Goal: Task Accomplishment & Management: Complete application form

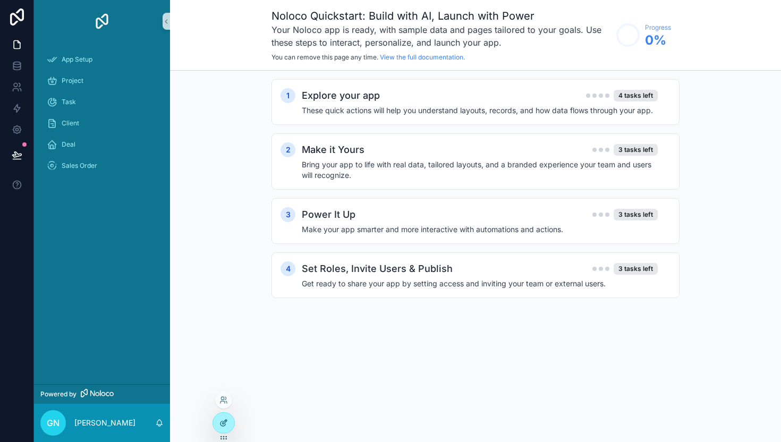
click at [225, 419] on icon at bounding box center [223, 423] width 9 height 9
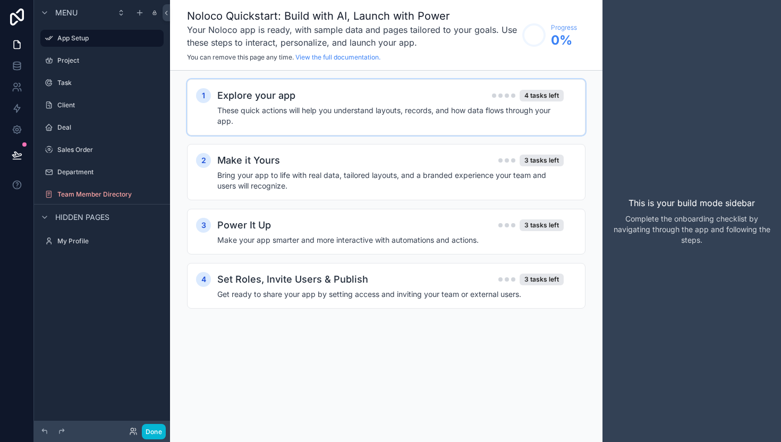
click at [227, 132] on div "1 Explore your app 4 tasks left These quick actions will help you understand la…" at bounding box center [386, 107] width 399 height 56
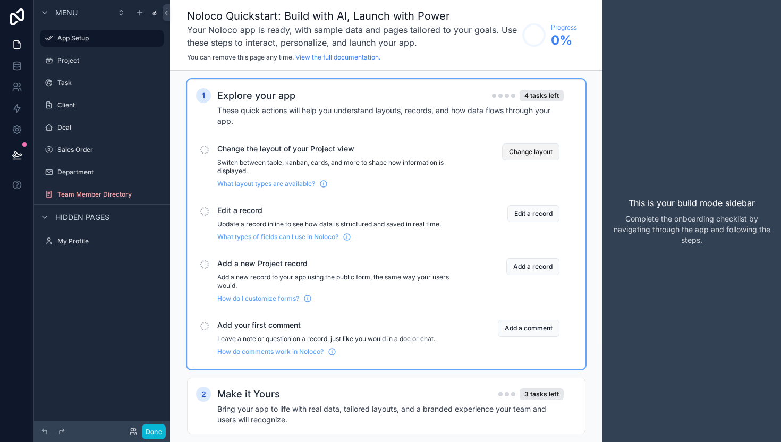
click at [529, 149] on button "Change layout" at bounding box center [530, 151] width 57 height 17
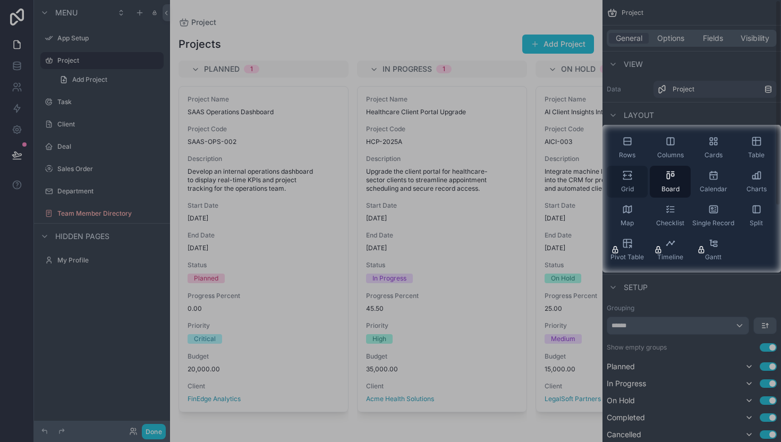
click at [636, 173] on div "Grid" at bounding box center [627, 182] width 41 height 32
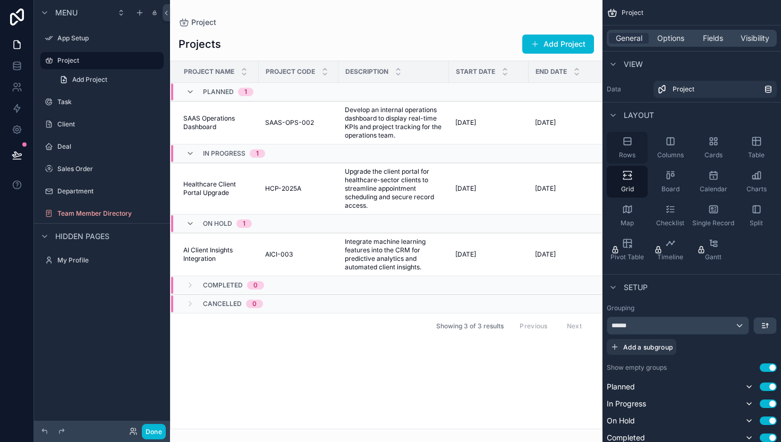
click at [616, 140] on div "Rows" at bounding box center [627, 148] width 41 height 32
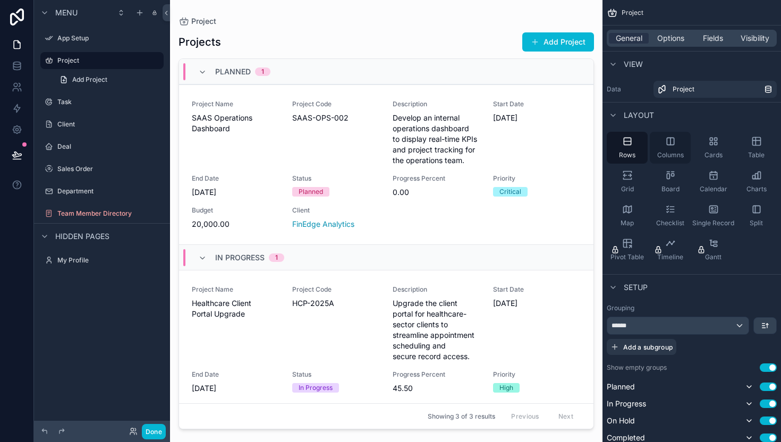
click at [657, 141] on div "Columns" at bounding box center [670, 148] width 41 height 32
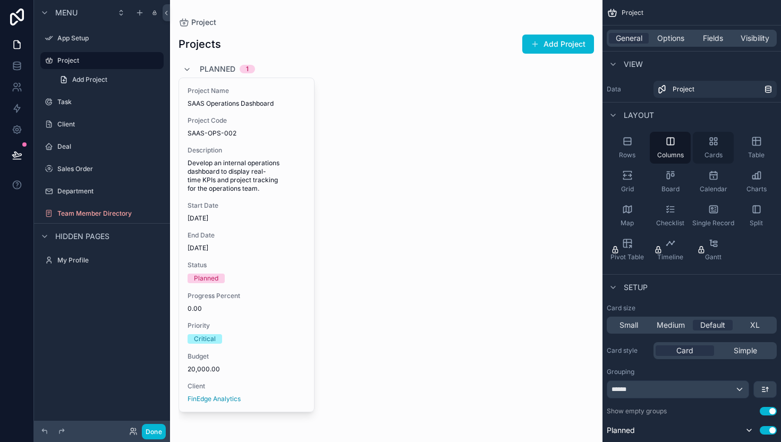
click at [712, 146] on icon "scrollable content" at bounding box center [713, 141] width 11 height 11
click at [754, 144] on icon "scrollable content" at bounding box center [756, 141] width 11 height 11
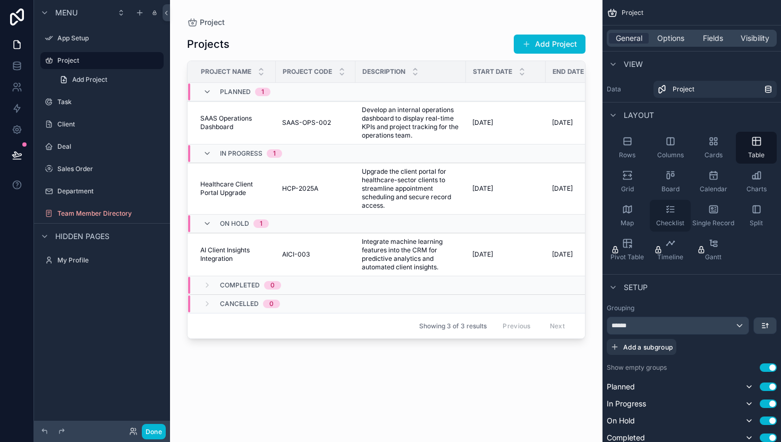
click at [671, 211] on icon "scrollable content" at bounding box center [670, 209] width 11 height 11
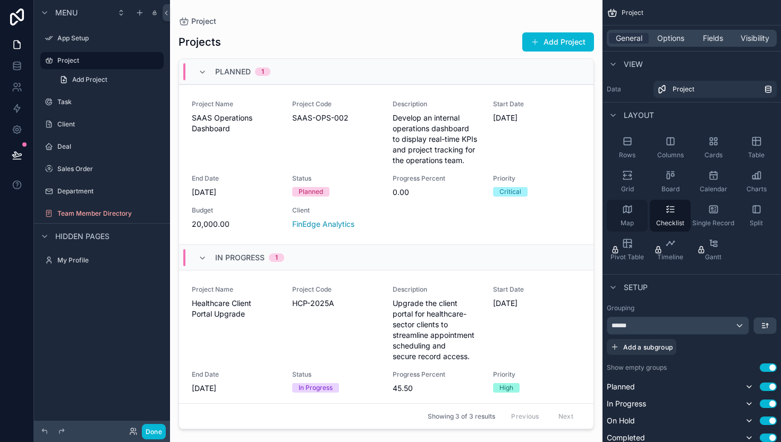
click at [629, 208] on icon "scrollable content" at bounding box center [627, 209] width 11 height 11
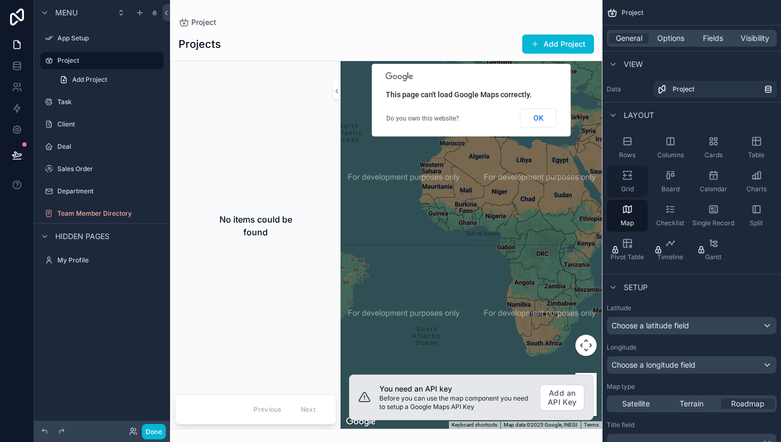
click at [625, 183] on div "Grid" at bounding box center [627, 182] width 41 height 32
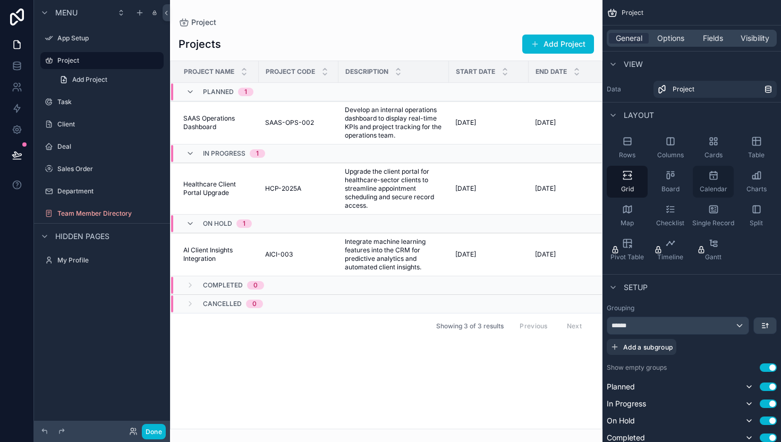
click at [719, 177] on div "Calendar" at bounding box center [713, 182] width 41 height 32
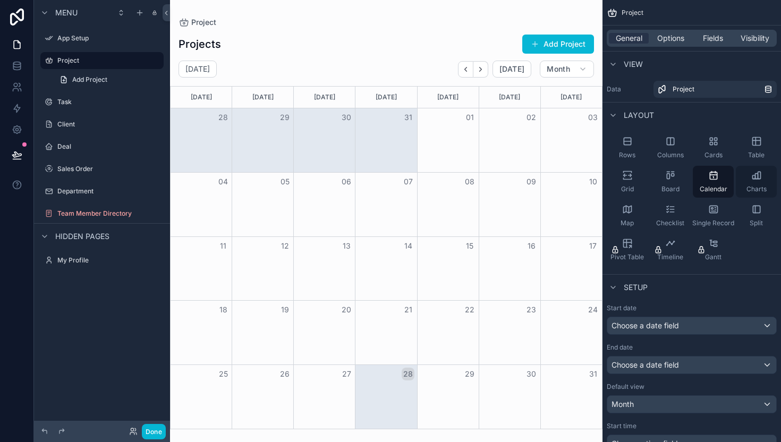
click at [756, 174] on icon "scrollable content" at bounding box center [756, 175] width 11 height 11
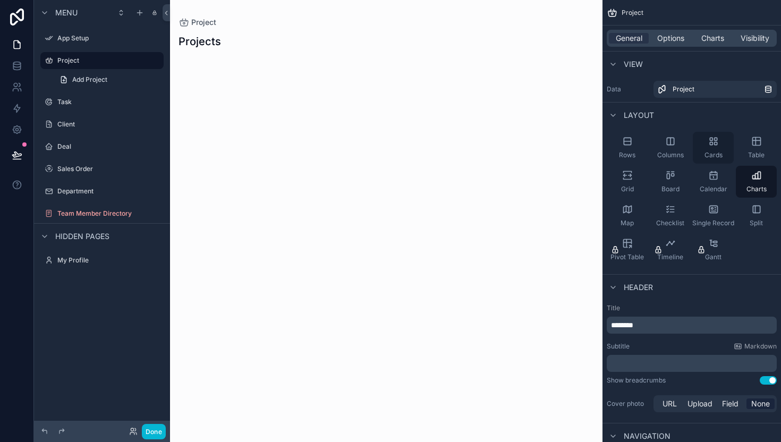
click at [714, 154] on span "Cards" at bounding box center [714, 155] width 18 height 9
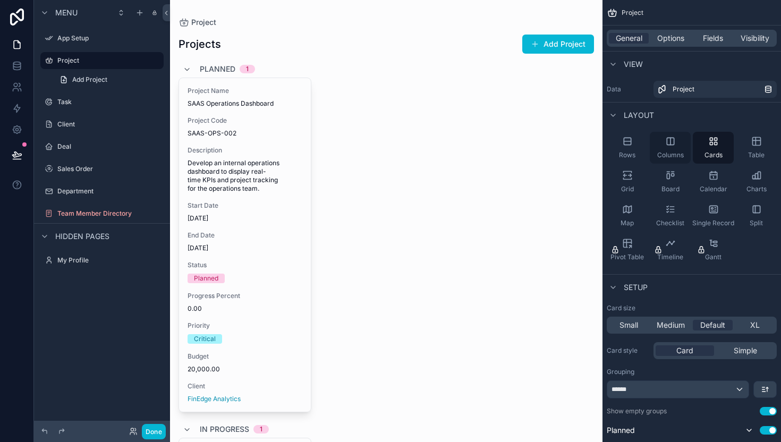
click at [665, 156] on span "Columns" at bounding box center [670, 155] width 27 height 9
click at [633, 176] on div "Grid" at bounding box center [627, 182] width 41 height 32
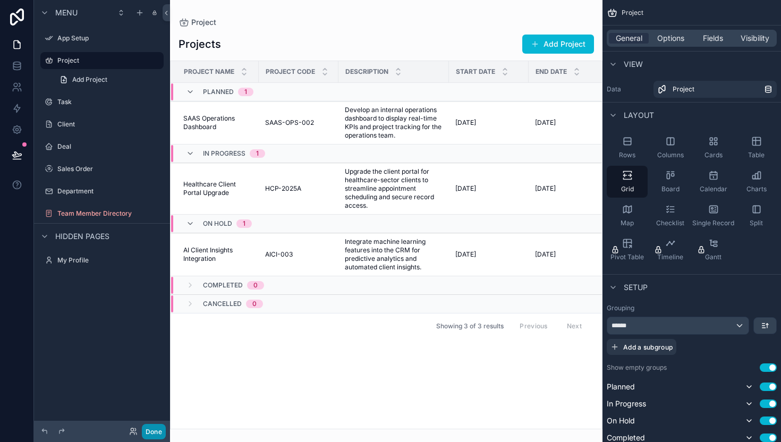
click at [157, 426] on button "Done" at bounding box center [154, 431] width 24 height 15
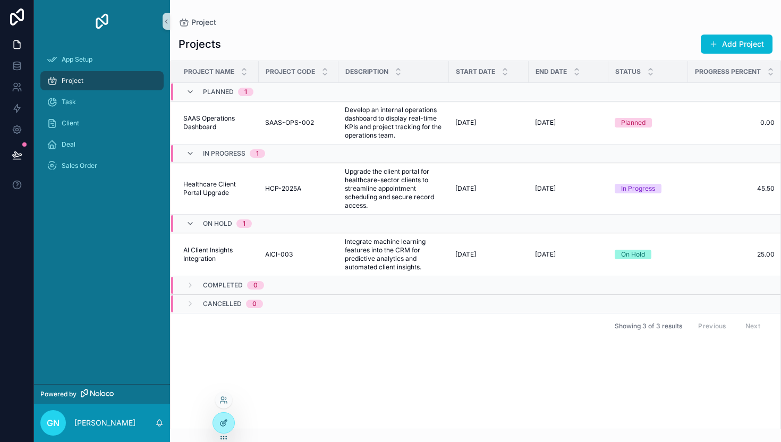
click at [226, 426] on icon at bounding box center [223, 423] width 9 height 9
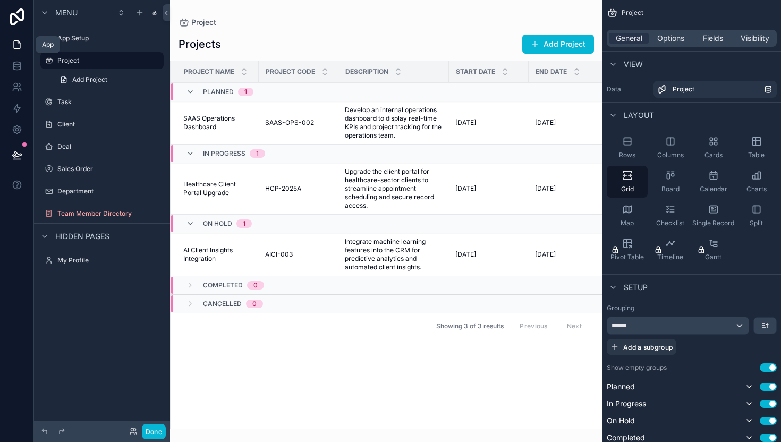
click at [12, 50] on link at bounding box center [16, 44] width 33 height 21
click at [73, 14] on span "Menu" at bounding box center [66, 12] width 22 height 11
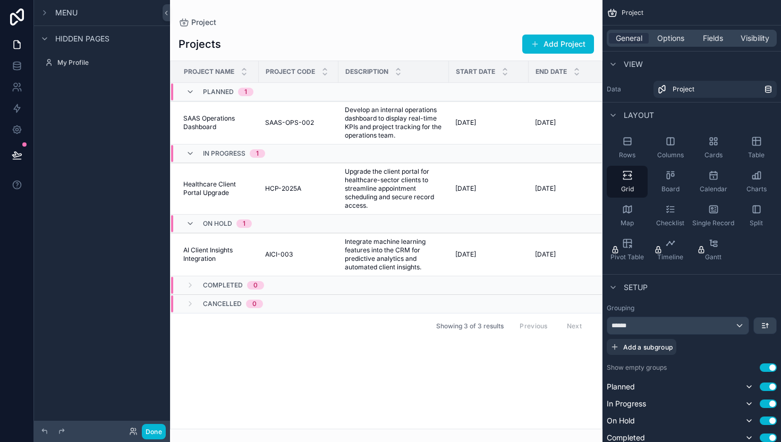
click at [73, 14] on span "Menu" at bounding box center [66, 12] width 22 height 11
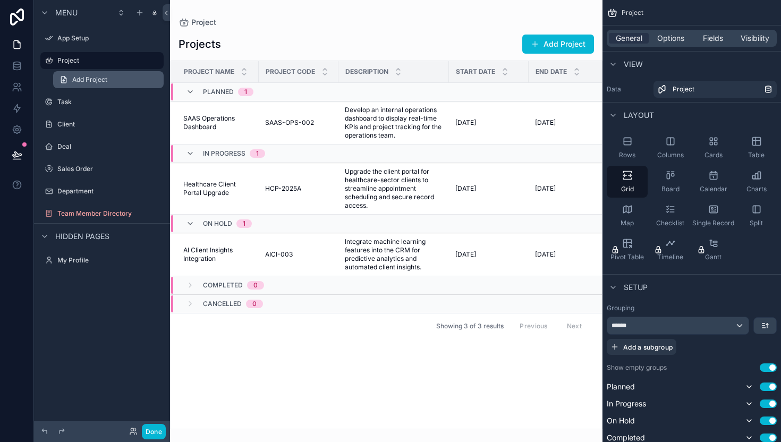
click at [94, 78] on span "Add Project" at bounding box center [89, 79] width 35 height 9
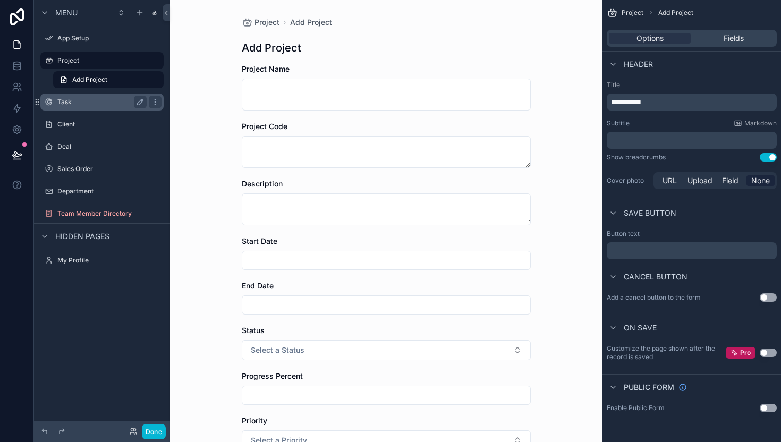
click at [98, 106] on div "Task" at bounding box center [101, 102] width 89 height 13
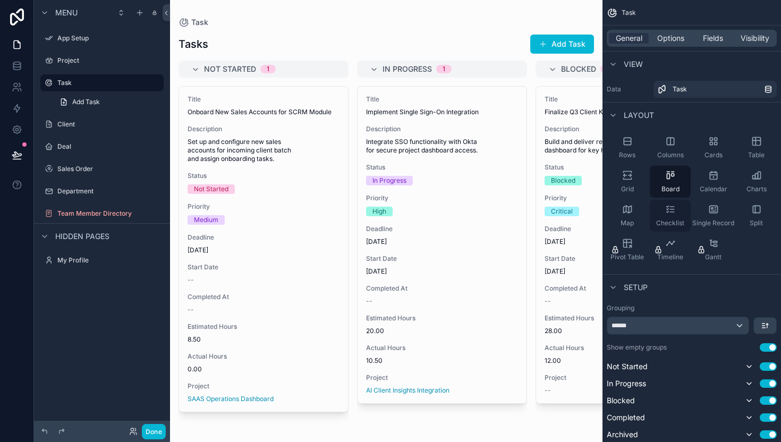
click at [670, 216] on div "Checklist" at bounding box center [670, 216] width 41 height 32
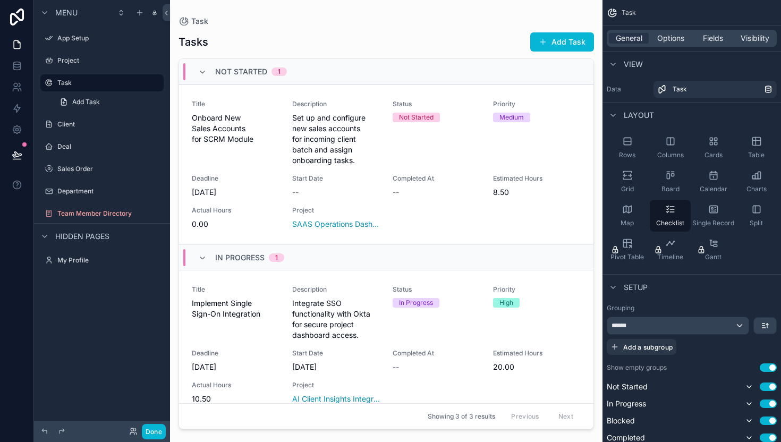
click at [656, 1] on div "Task" at bounding box center [692, 13] width 179 height 26
click at [465, 232] on div "scrollable content" at bounding box center [386, 214] width 433 height 429
click at [712, 208] on icon "scrollable content" at bounding box center [712, 209] width 2 height 2
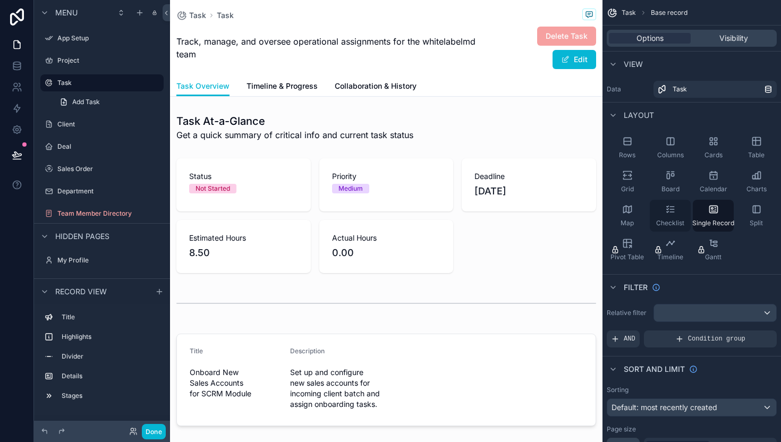
click at [670, 215] on div "Checklist" at bounding box center [670, 216] width 41 height 32
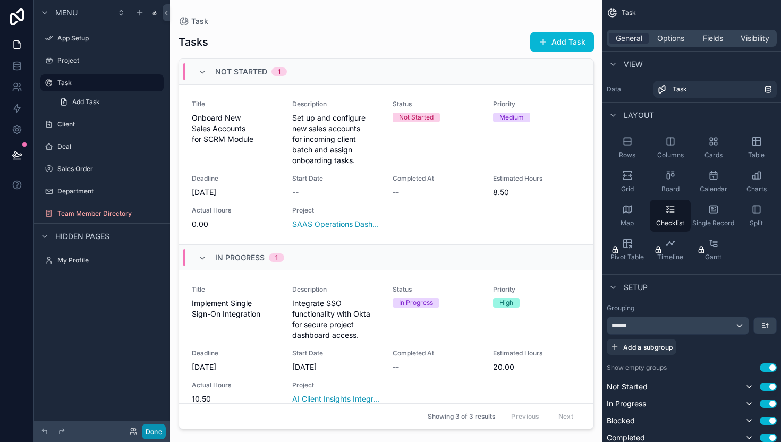
click at [153, 427] on button "Done" at bounding box center [154, 431] width 24 height 15
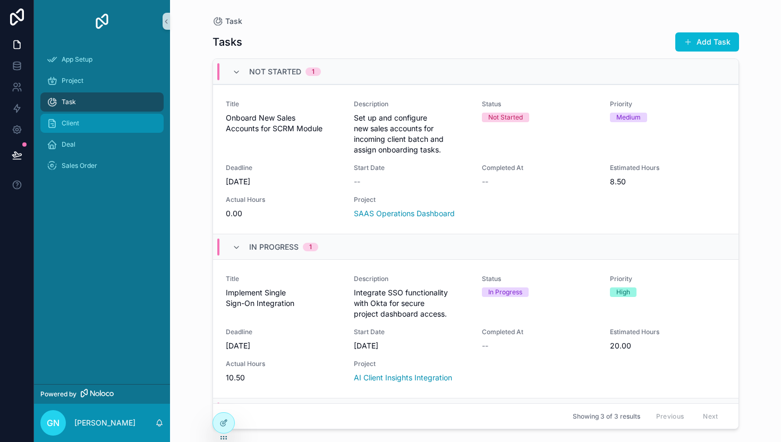
click at [91, 119] on div "Client" at bounding box center [102, 123] width 111 height 17
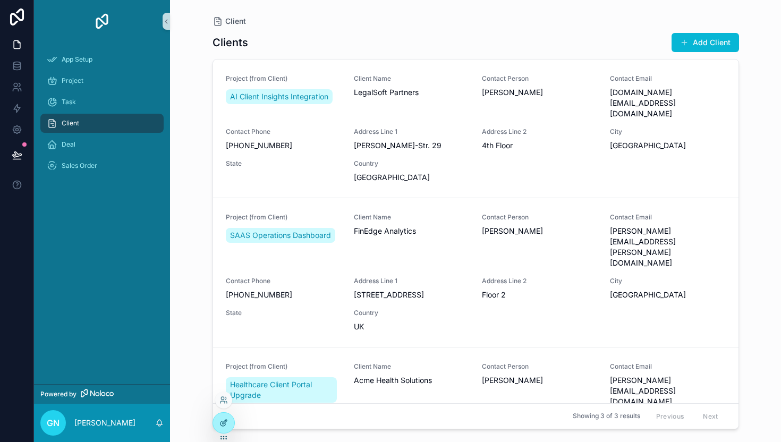
click at [232, 426] on div at bounding box center [223, 423] width 21 height 20
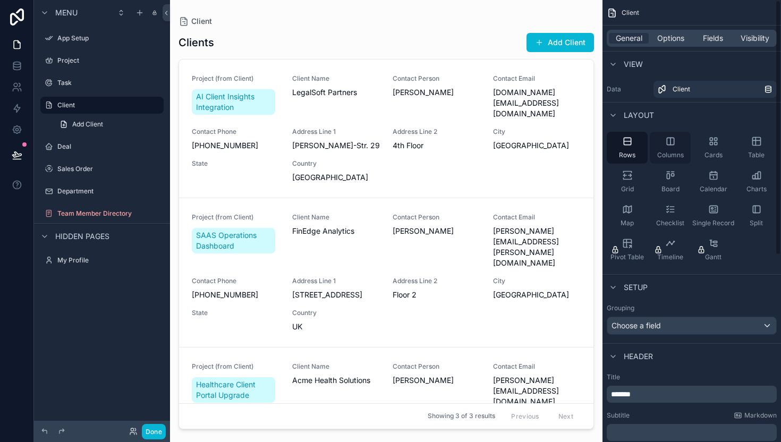
click at [665, 140] on icon "scrollable content" at bounding box center [670, 141] width 11 height 11
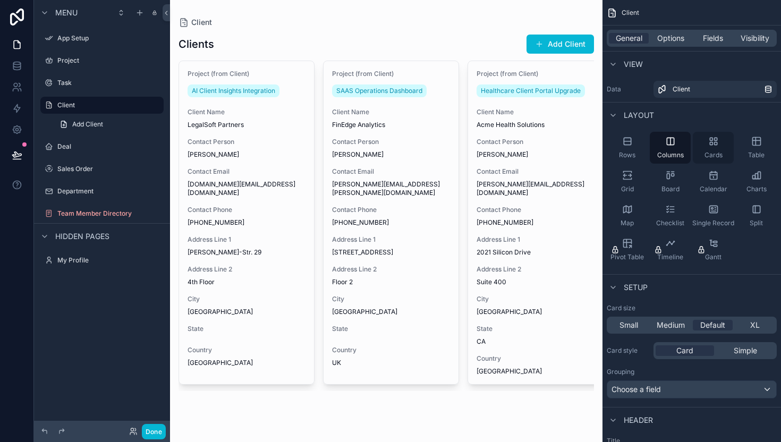
click at [718, 139] on icon "scrollable content" at bounding box center [713, 141] width 11 height 11
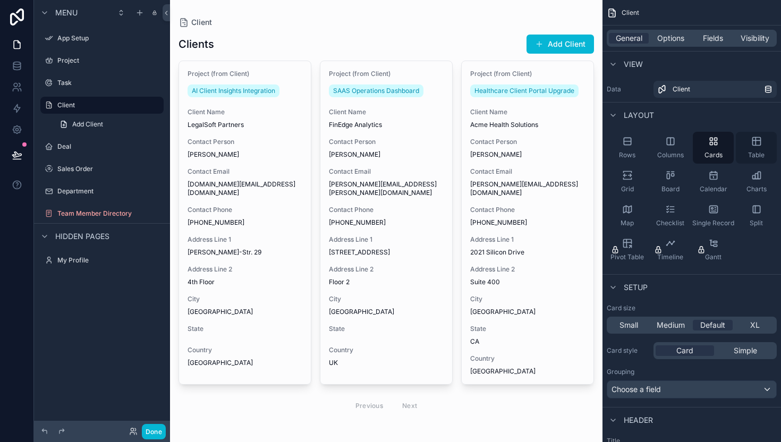
click at [762, 143] on div "Table" at bounding box center [756, 148] width 41 height 32
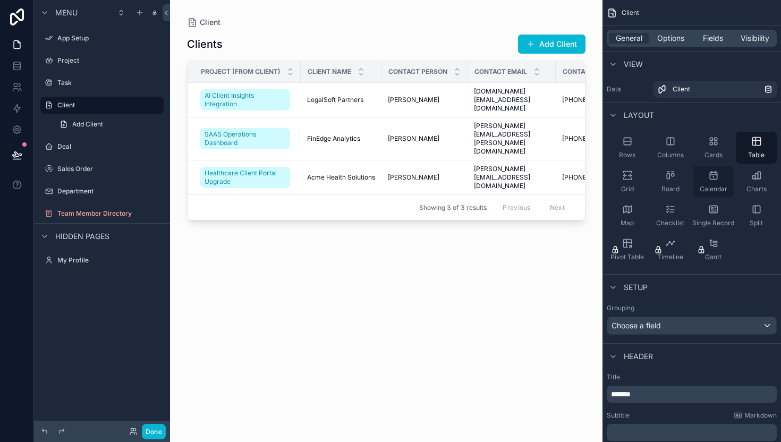
click at [710, 175] on icon "scrollable content" at bounding box center [713, 175] width 7 height 7
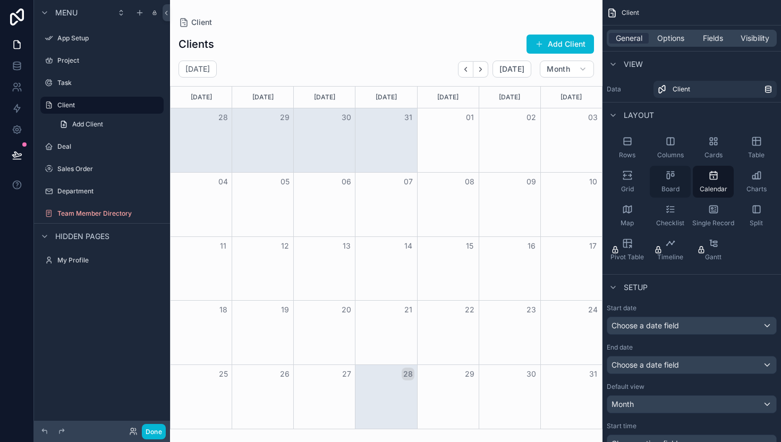
click at [666, 175] on icon "scrollable content" at bounding box center [670, 175] width 11 height 11
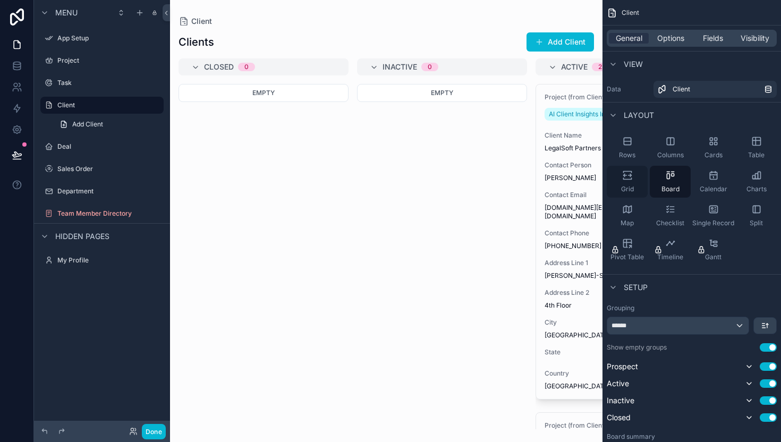
click at [637, 175] on div "Grid" at bounding box center [627, 182] width 41 height 32
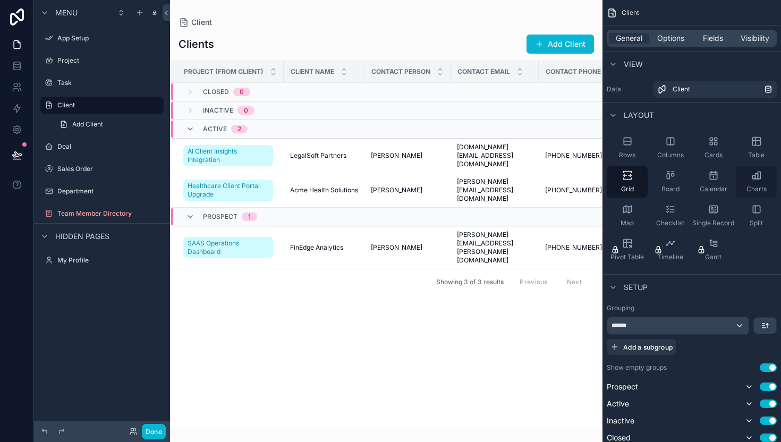
click at [761, 177] on icon "scrollable content" at bounding box center [756, 175] width 11 height 11
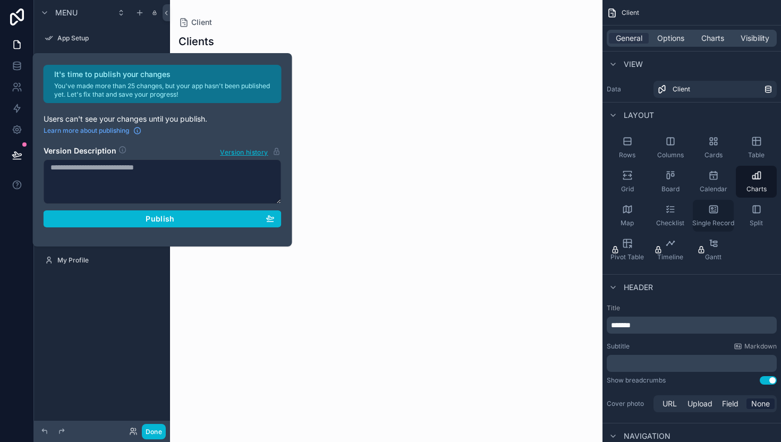
click at [708, 207] on icon "scrollable content" at bounding box center [713, 209] width 11 height 11
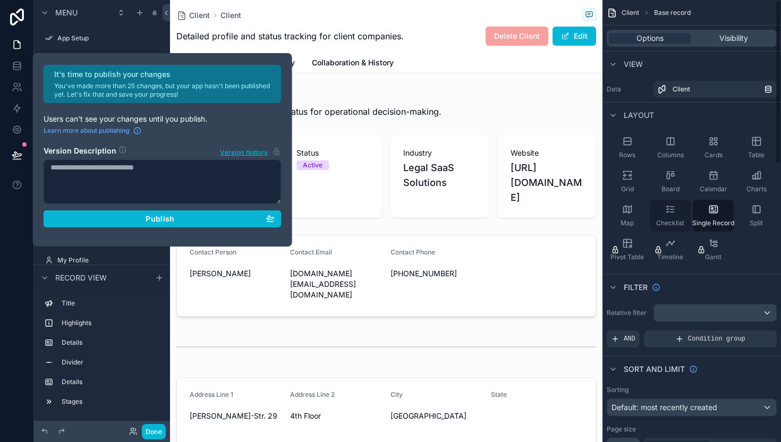
click at [669, 217] on div "Checklist" at bounding box center [670, 216] width 41 height 32
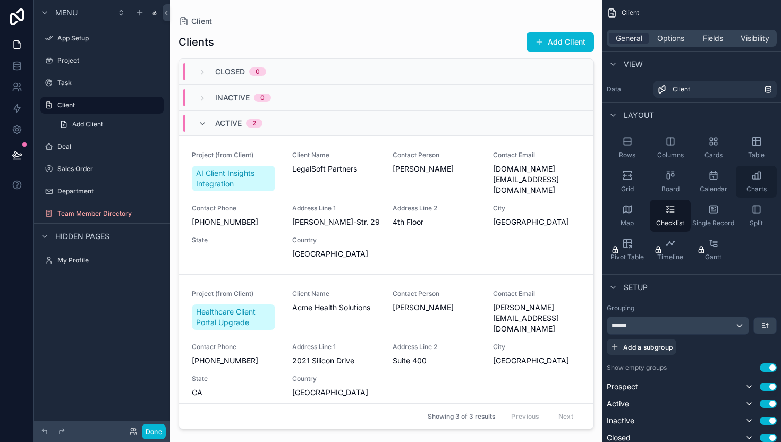
click at [752, 176] on icon "scrollable content" at bounding box center [753, 177] width 3 height 4
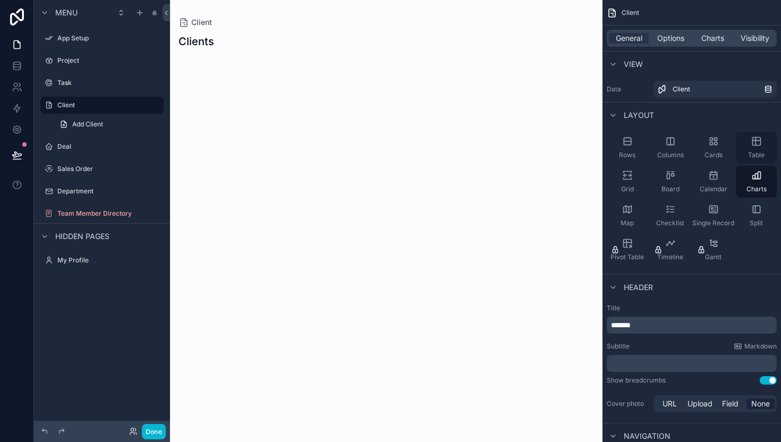
click at [753, 143] on icon "scrollable content" at bounding box center [756, 141] width 11 height 11
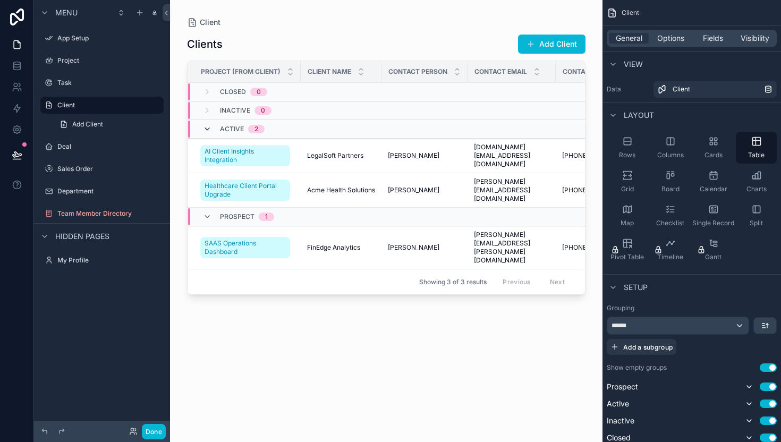
click at [207, 129] on icon "scrollable content" at bounding box center [207, 129] width 9 height 9
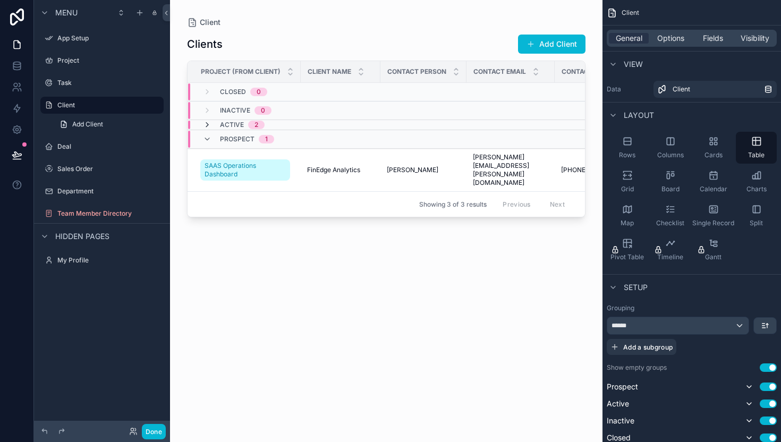
click at [203, 124] on icon "scrollable content" at bounding box center [207, 125] width 9 height 9
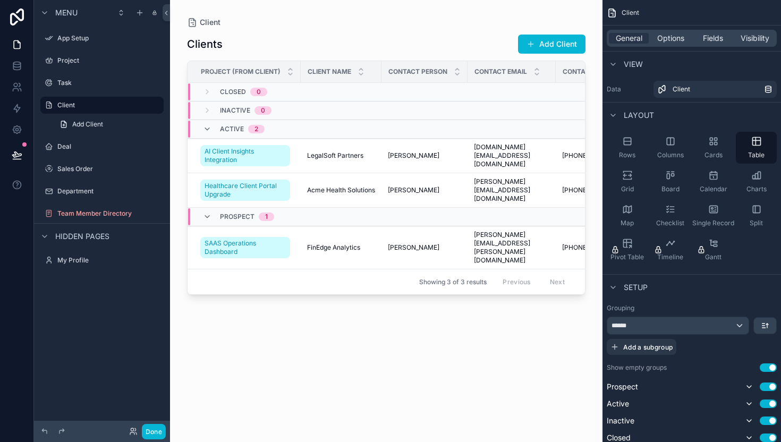
click at [203, 125] on icon "scrollable content" at bounding box center [207, 129] width 9 height 9
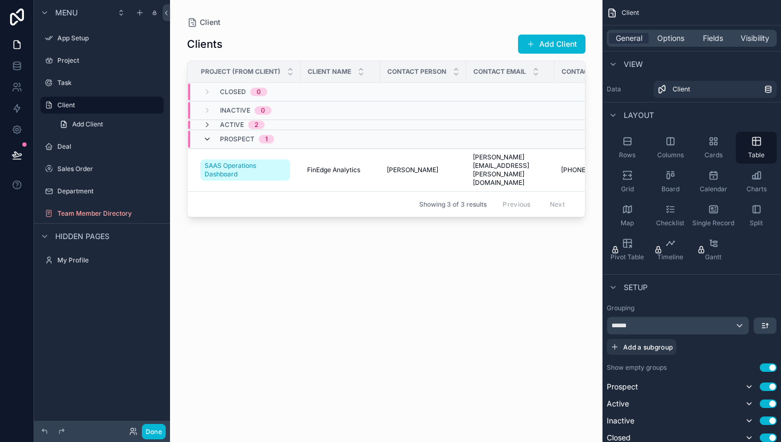
click at [210, 139] on icon "scrollable content" at bounding box center [207, 139] width 9 height 9
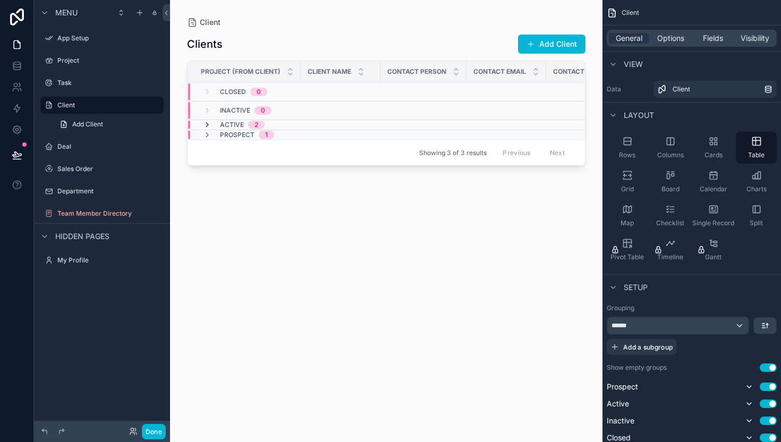
click at [206, 125] on icon "scrollable content" at bounding box center [207, 125] width 9 height 9
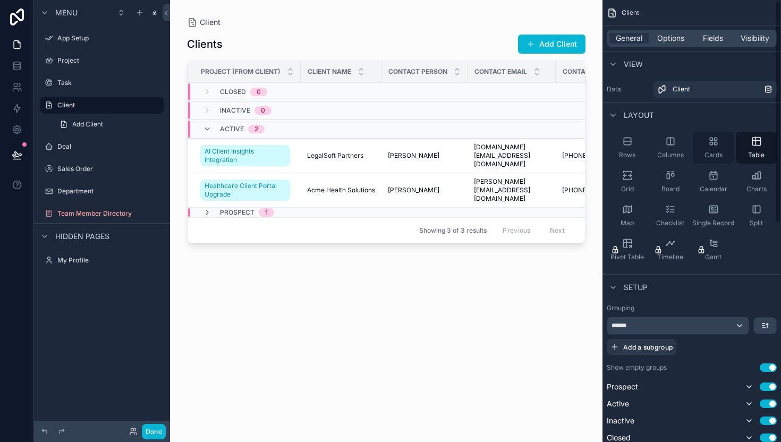
click at [706, 148] on div "Cards" at bounding box center [713, 148] width 41 height 32
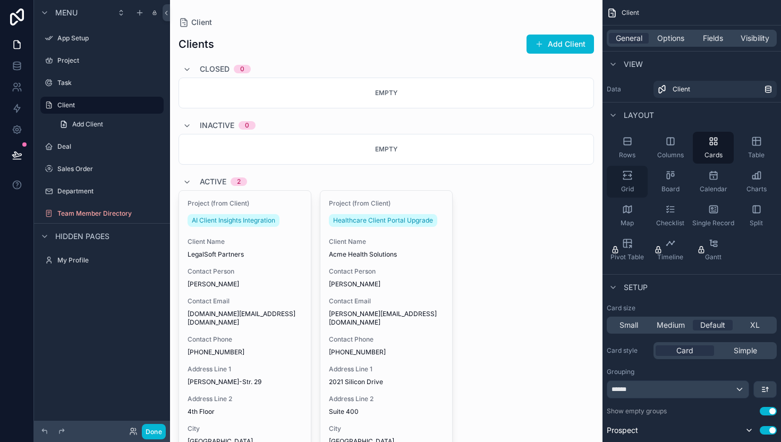
click at [624, 191] on span "Grid" at bounding box center [627, 189] width 13 height 9
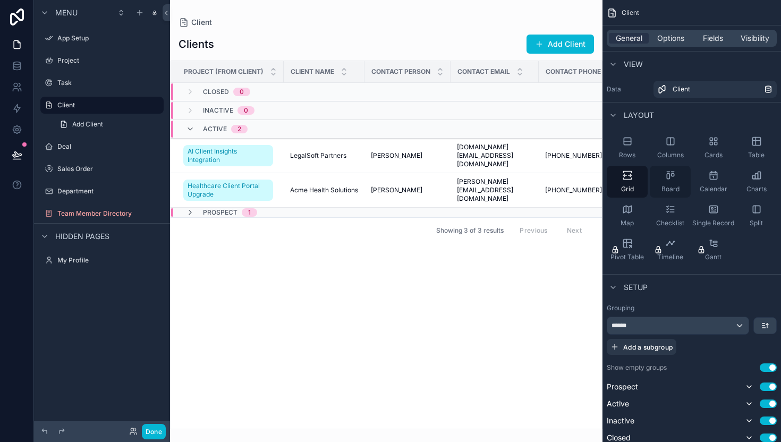
click at [676, 182] on div "Board" at bounding box center [670, 182] width 41 height 32
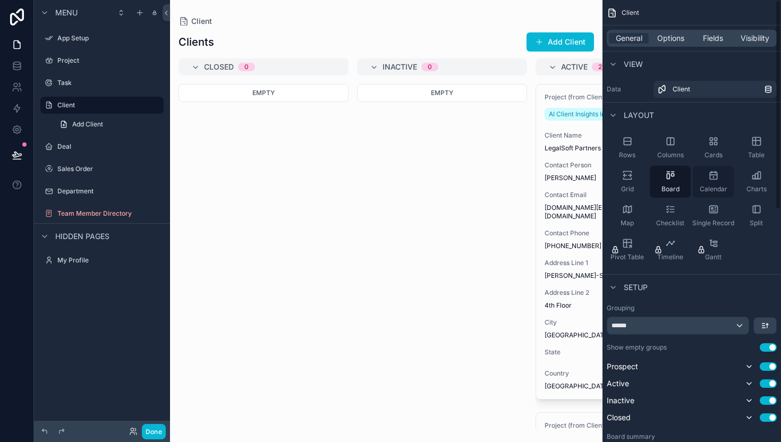
click at [713, 174] on icon "scrollable content" at bounding box center [713, 175] width 11 height 11
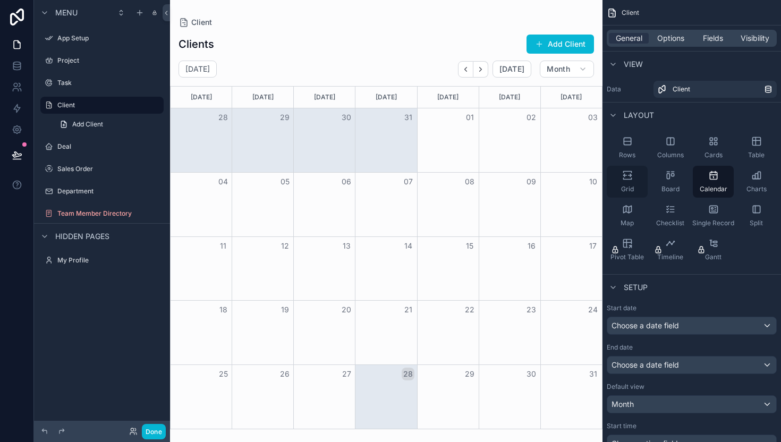
click at [627, 173] on icon "scrollable content" at bounding box center [627, 175] width 11 height 11
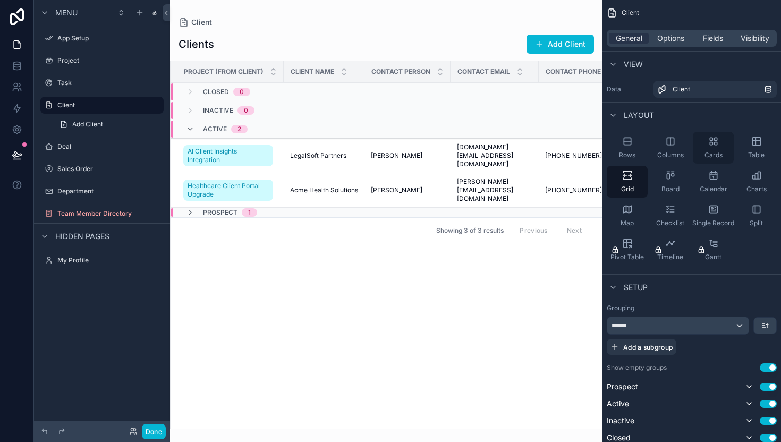
click at [716, 144] on icon "scrollable content" at bounding box center [713, 141] width 11 height 11
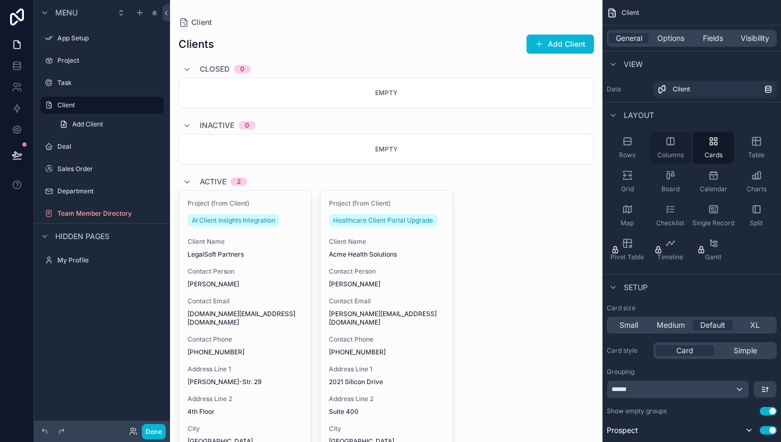
click at [676, 144] on div "Columns" at bounding box center [670, 148] width 41 height 32
click at [722, 152] on span "Cards" at bounding box center [714, 155] width 18 height 9
click at [633, 184] on div "Grid" at bounding box center [627, 182] width 41 height 32
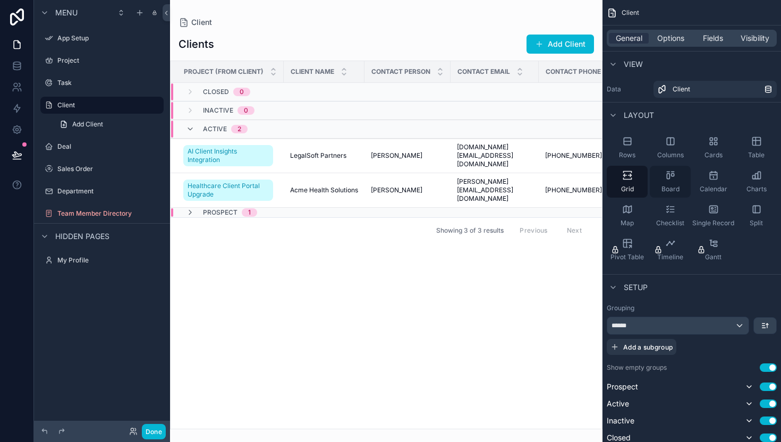
click at [675, 186] on span "Board" at bounding box center [671, 189] width 18 height 9
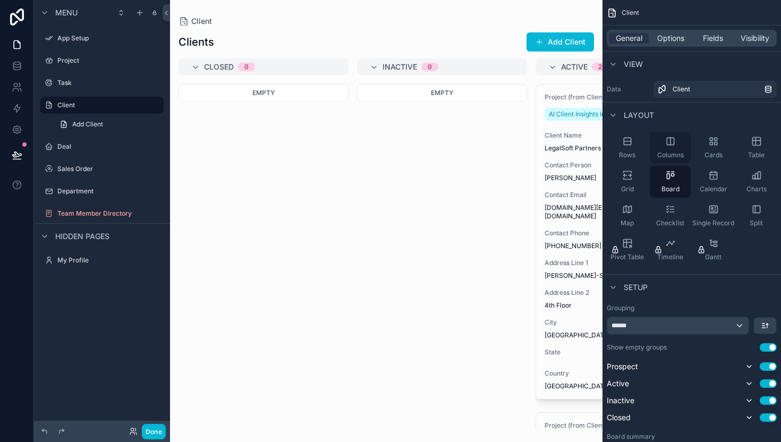
click at [658, 147] on div "Columns" at bounding box center [670, 148] width 41 height 32
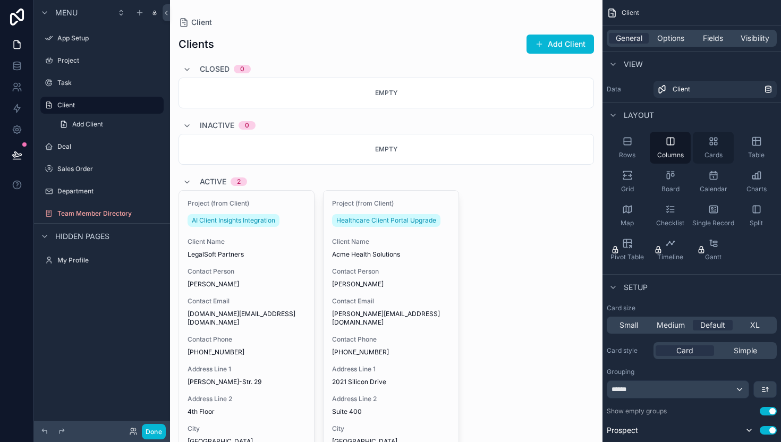
click at [707, 151] on span "Cards" at bounding box center [714, 155] width 18 height 9
click at [663, 210] on div "Checklist" at bounding box center [670, 216] width 41 height 32
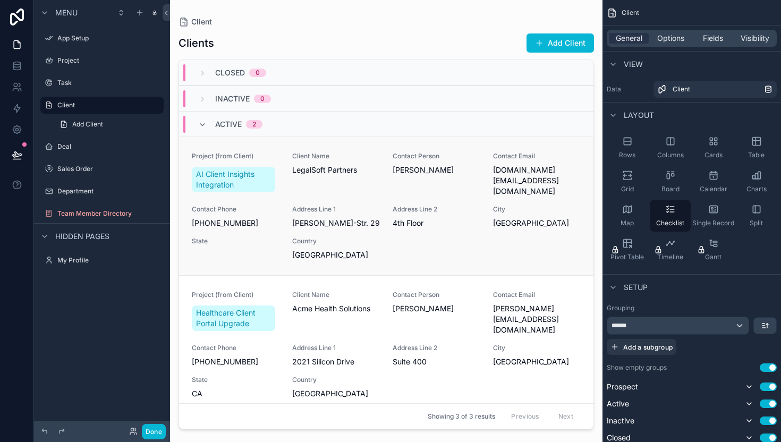
scroll to position [32, 0]
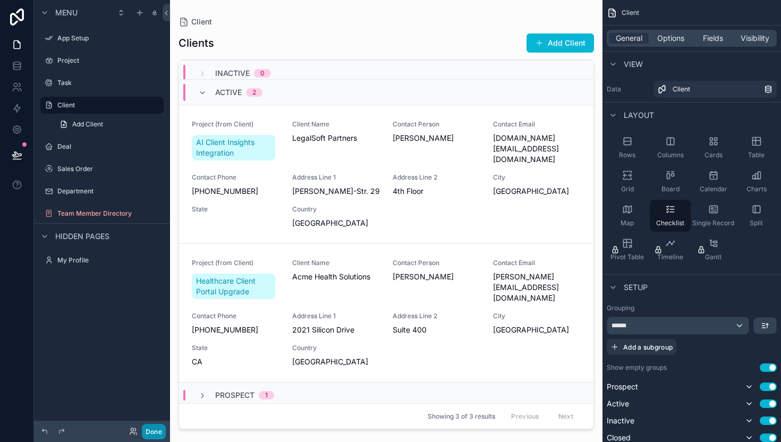
click at [150, 429] on button "Done" at bounding box center [154, 431] width 24 height 15
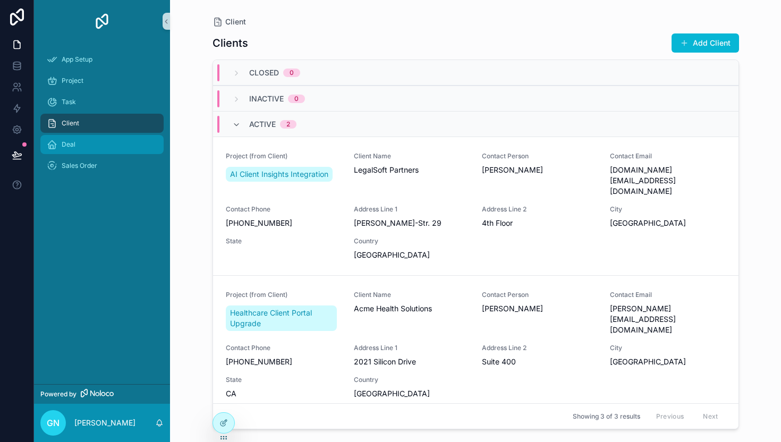
click at [94, 147] on div "Deal" at bounding box center [102, 144] width 111 height 17
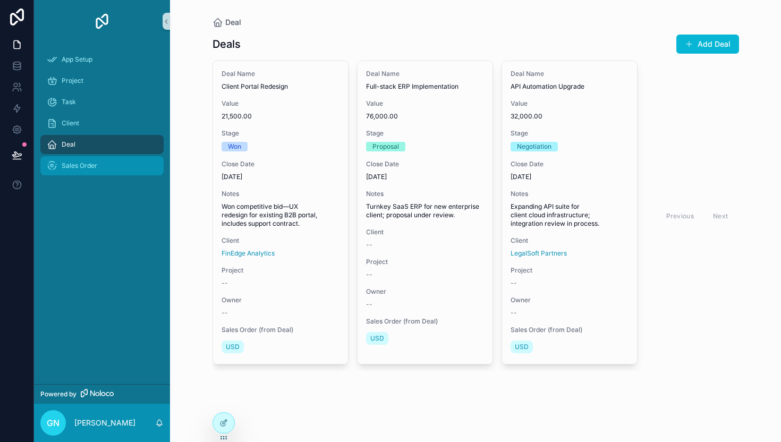
click at [105, 166] on div "Sales Order" at bounding box center [102, 165] width 111 height 17
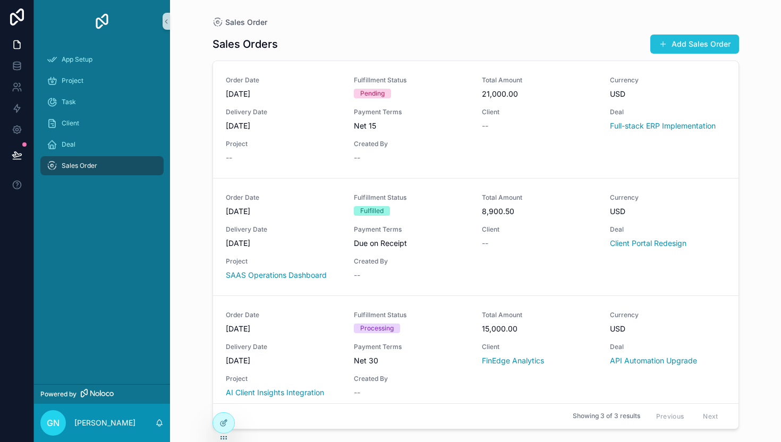
click at [686, 46] on button "Add Sales Order" at bounding box center [694, 44] width 89 height 19
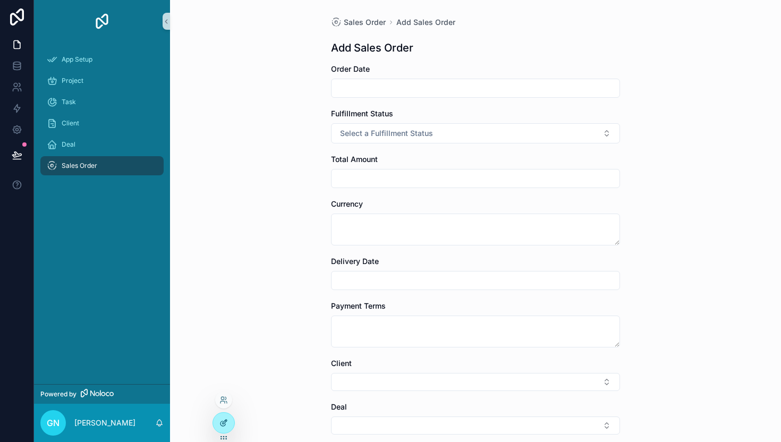
click at [225, 424] on icon at bounding box center [223, 423] width 5 height 5
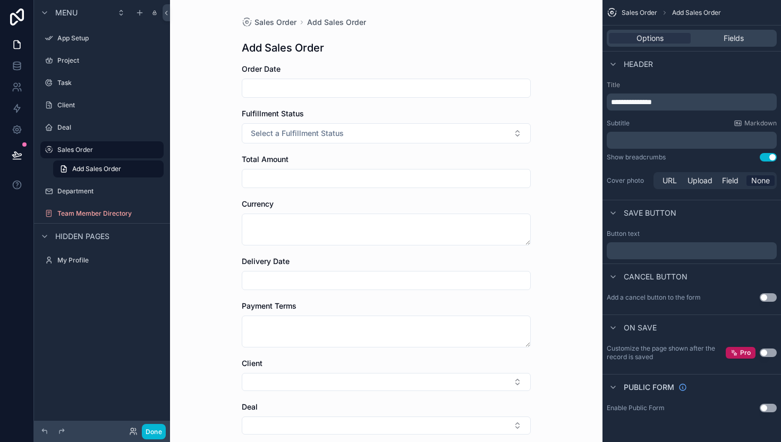
click at [639, 104] on span "**********" at bounding box center [631, 101] width 41 height 7
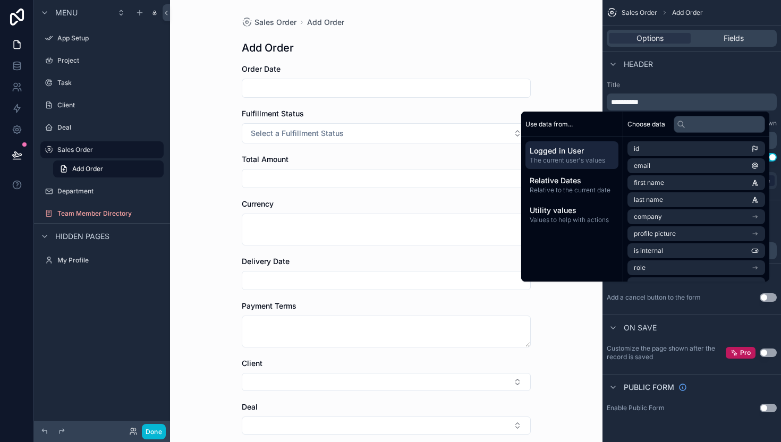
click at [671, 103] on p "**********" at bounding box center [693, 102] width 164 height 11
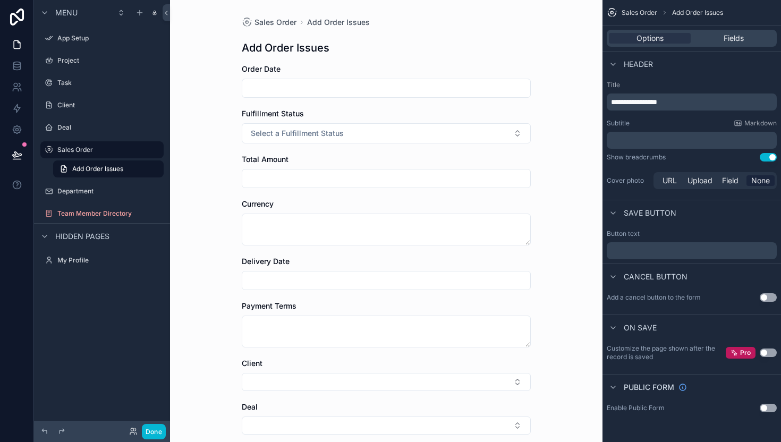
click at [647, 76] on div "Header" at bounding box center [692, 64] width 179 height 26
click at [733, 43] on span "Fields" at bounding box center [734, 38] width 20 height 11
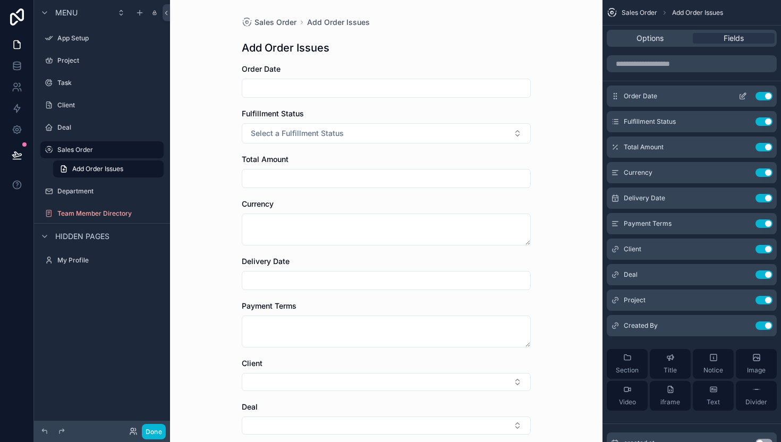
click at [742, 97] on icon "scrollable content" at bounding box center [744, 95] width 4 height 4
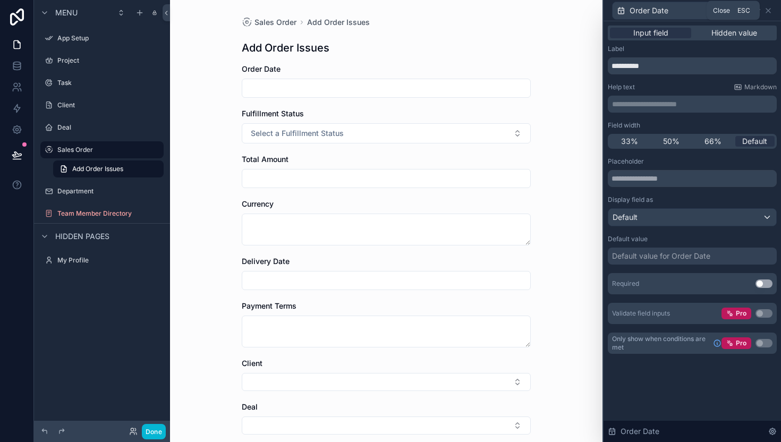
click at [773, 10] on div "Order Date" at bounding box center [692, 10] width 169 height 21
click at [720, 11] on div "Order Date" at bounding box center [673, 10] width 121 height 17
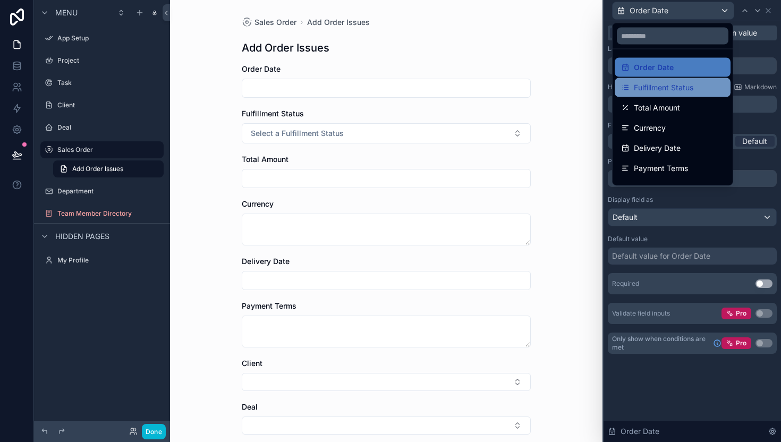
click at [674, 85] on span "Fulfillment Status" at bounding box center [664, 87] width 60 height 13
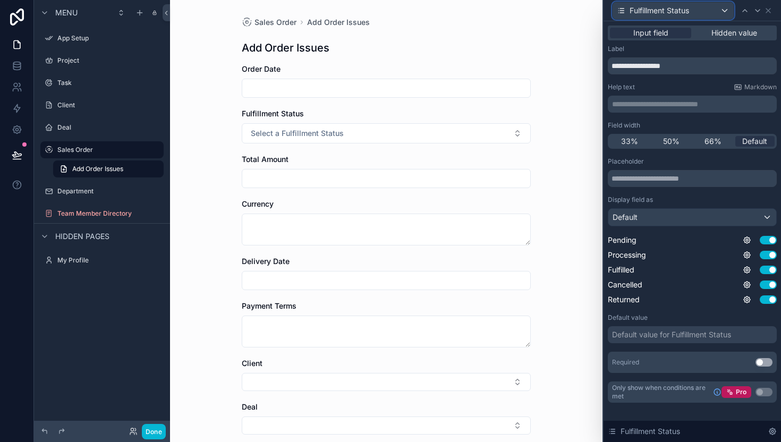
click at [619, 10] on icon at bounding box center [621, 10] width 9 height 9
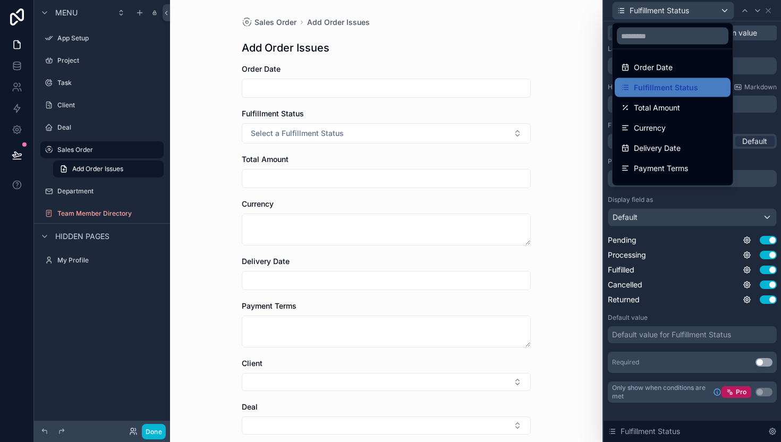
click at [656, 344] on div at bounding box center [692, 221] width 177 height 442
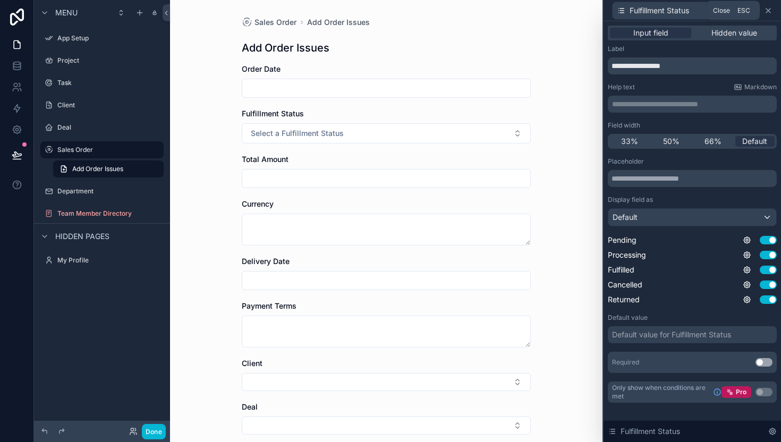
click at [768, 11] on icon at bounding box center [768, 11] width 4 height 4
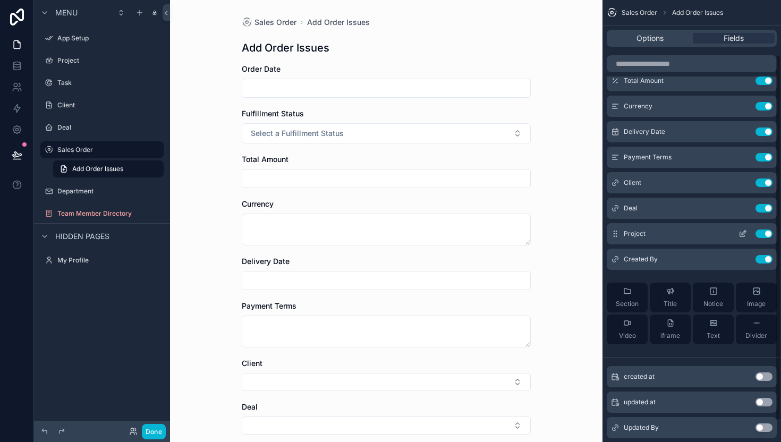
scroll to position [59, 0]
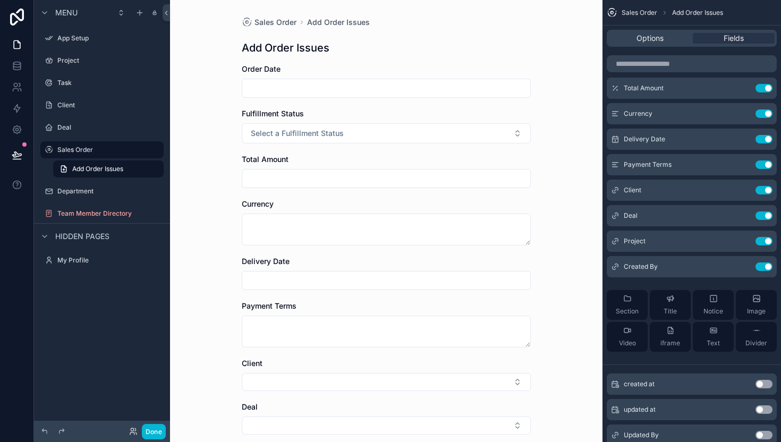
click at [759, 383] on button "Use setting" at bounding box center [764, 384] width 17 height 9
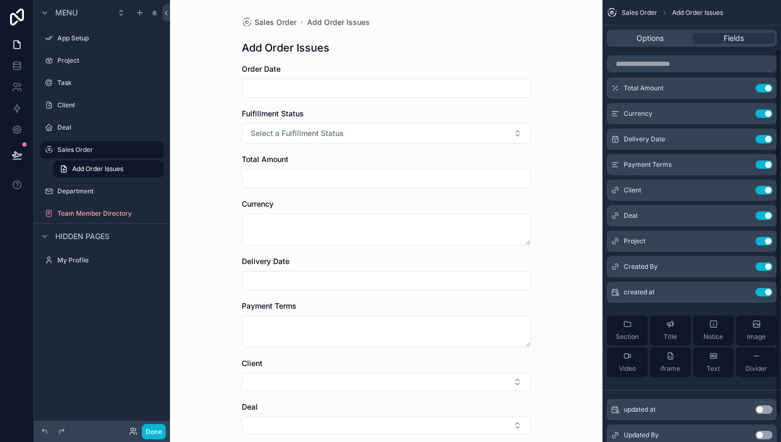
click at [765, 410] on button "Use setting" at bounding box center [764, 409] width 17 height 9
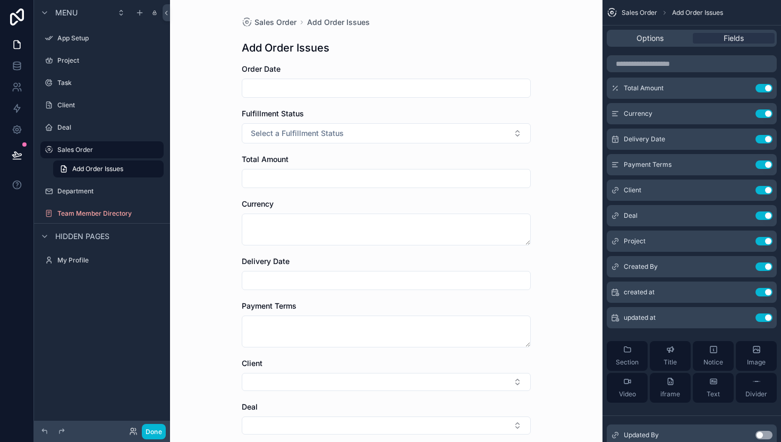
click at [763, 436] on button "Use setting" at bounding box center [764, 435] width 17 height 9
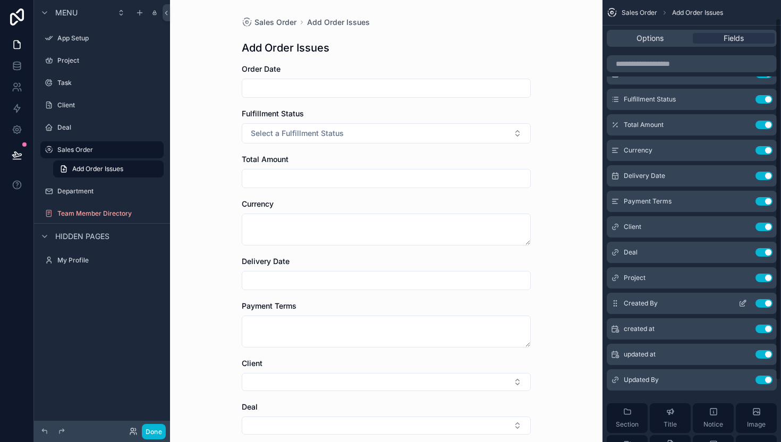
scroll to position [0, 0]
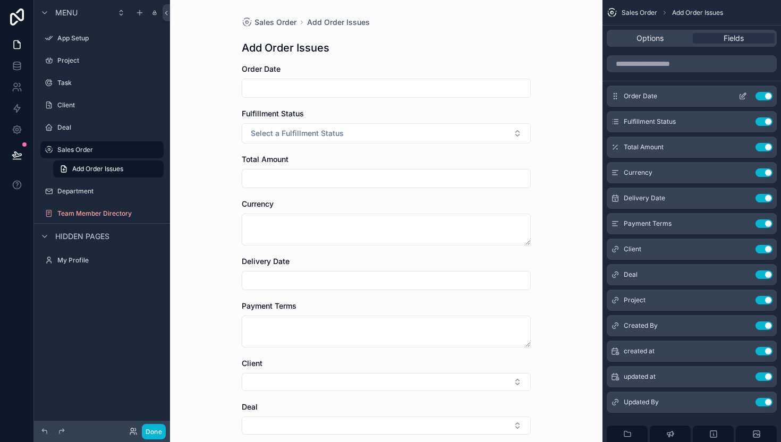
click at [649, 97] on span "Order Date" at bounding box center [640, 96] width 33 height 9
click at [615, 97] on icon "scrollable content" at bounding box center [615, 96] width 9 height 9
click at [615, 97] on div "Order Date Use setting" at bounding box center [692, 96] width 170 height 21
click at [667, 67] on input "scrollable content" at bounding box center [692, 63] width 170 height 17
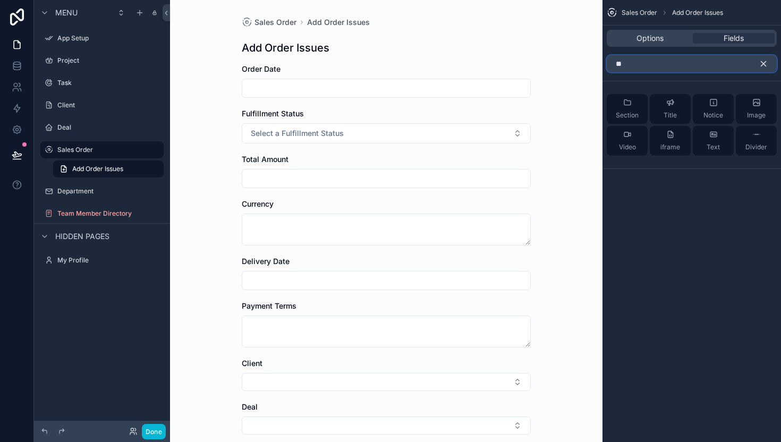
type input "*"
type input "**"
click at [720, 143] on button "Text" at bounding box center [713, 141] width 41 height 30
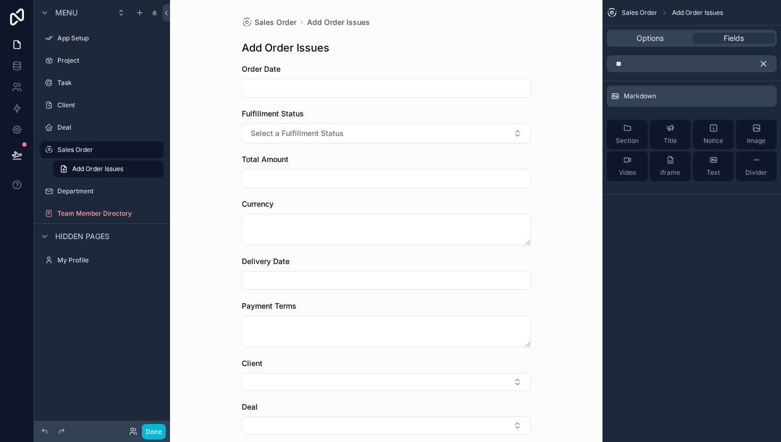
click at [766, 64] on icon "scrollable content" at bounding box center [764, 64] width 10 height 10
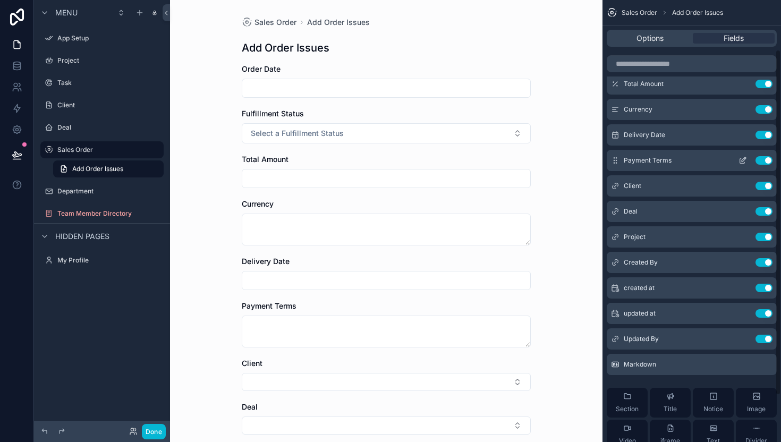
scroll to position [65, 0]
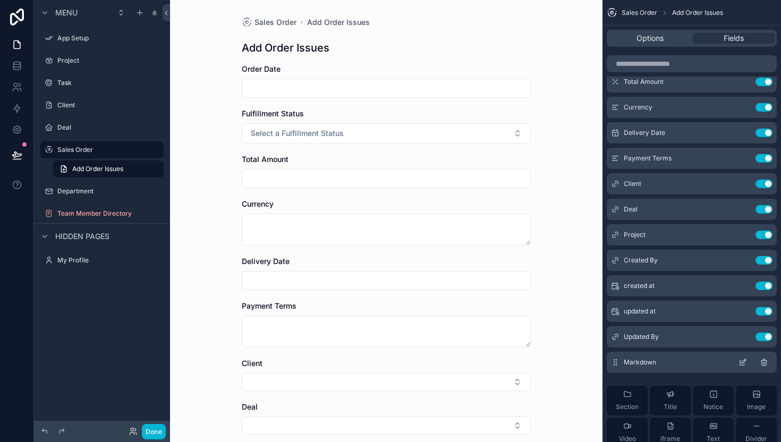
click at [742, 362] on icon "scrollable content" at bounding box center [744, 361] width 4 height 4
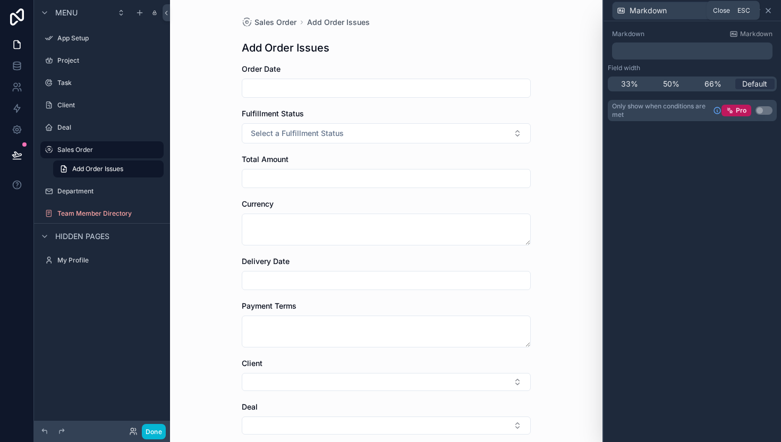
click at [768, 11] on icon at bounding box center [768, 10] width 9 height 9
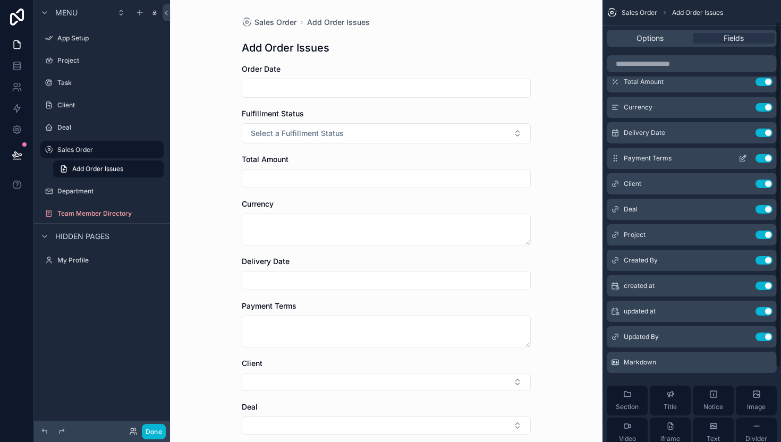
scroll to position [0, 0]
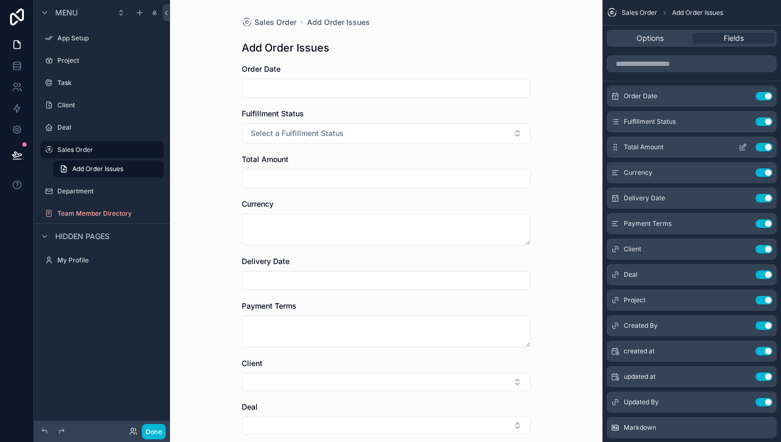
click at [688, 148] on div "Total Amount Use setting" at bounding box center [692, 147] width 170 height 21
click at [743, 148] on icon "scrollable content" at bounding box center [744, 146] width 4 height 4
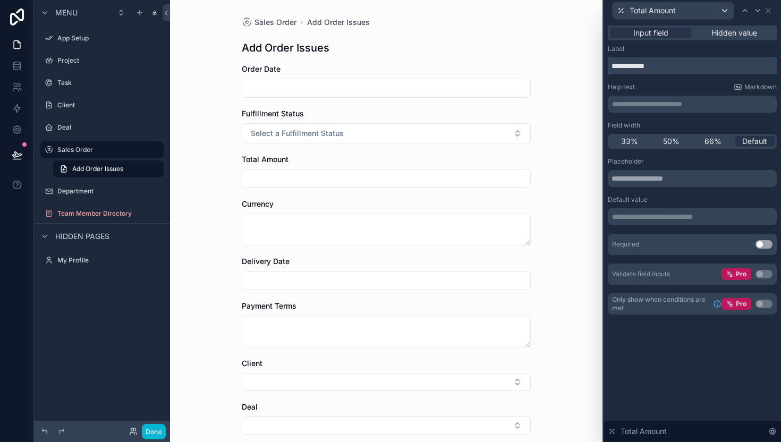
click at [680, 65] on input "**********" at bounding box center [692, 65] width 169 height 17
type input "********"
click at [708, 107] on p "**********" at bounding box center [693, 104] width 163 height 11
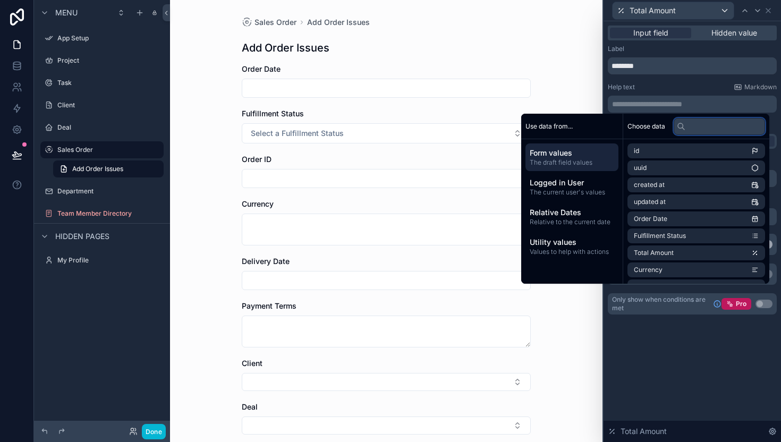
click at [696, 128] on input "text" at bounding box center [719, 126] width 91 height 17
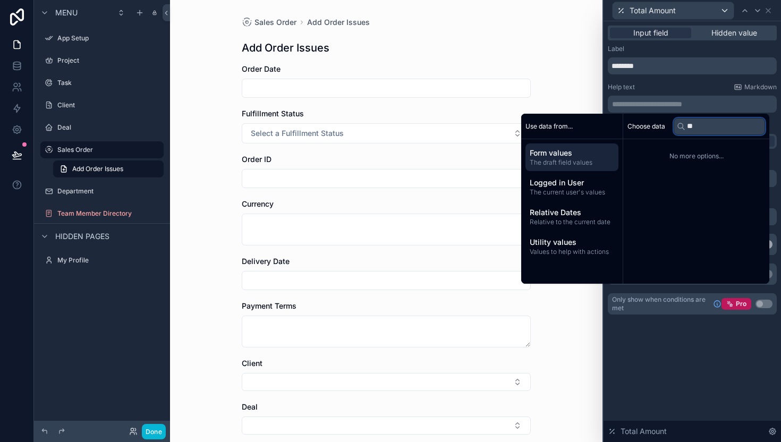
type input "*"
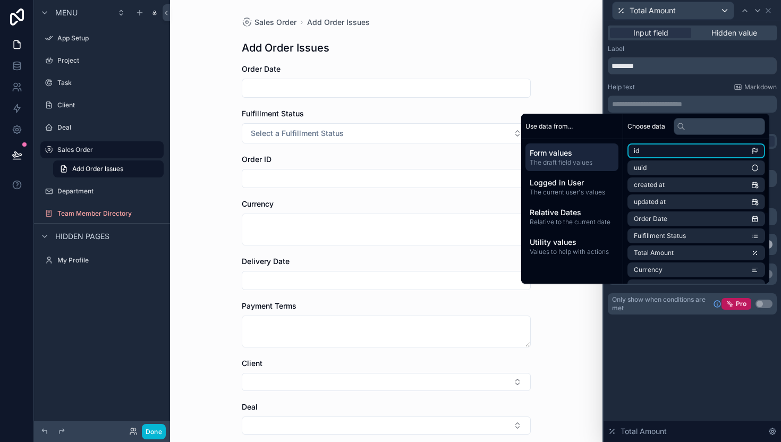
click at [693, 152] on li "id" at bounding box center [697, 150] width 138 height 15
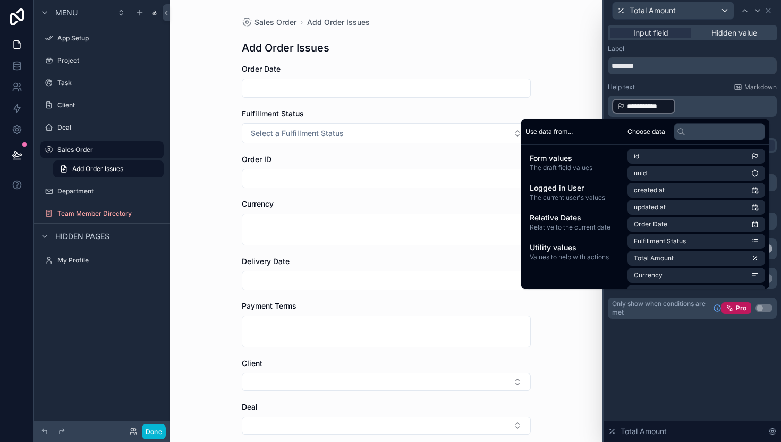
click at [682, 89] on div "Help text Markdown" at bounding box center [692, 87] width 169 height 9
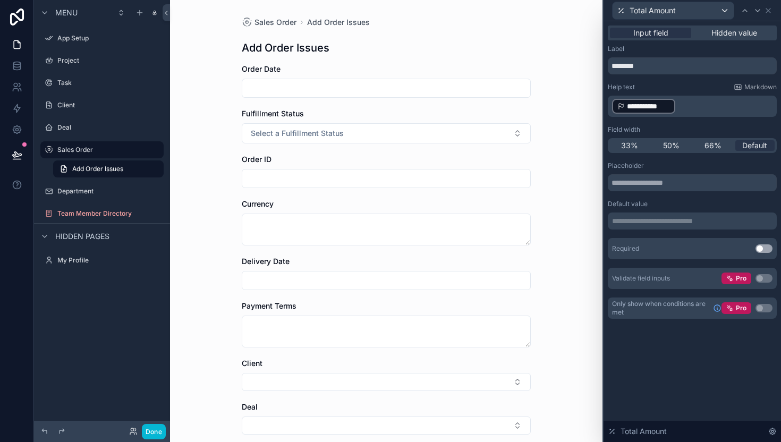
click at [666, 107] on span "**********" at bounding box center [648, 106] width 43 height 11
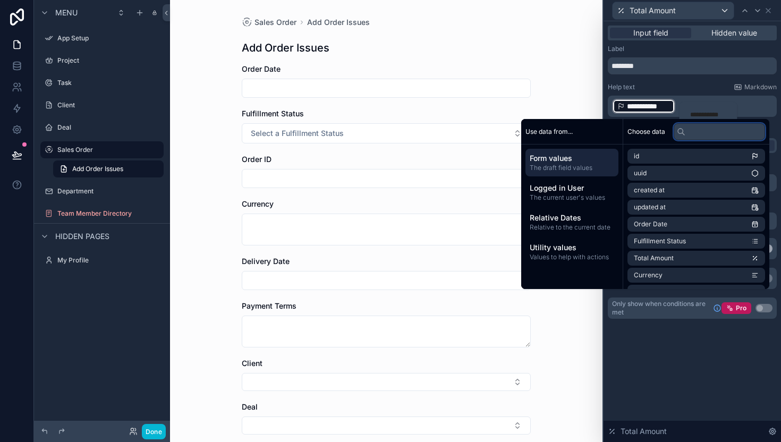
click at [695, 131] on input "text" at bounding box center [719, 131] width 91 height 17
click at [695, 97] on div "**********" at bounding box center [692, 106] width 169 height 21
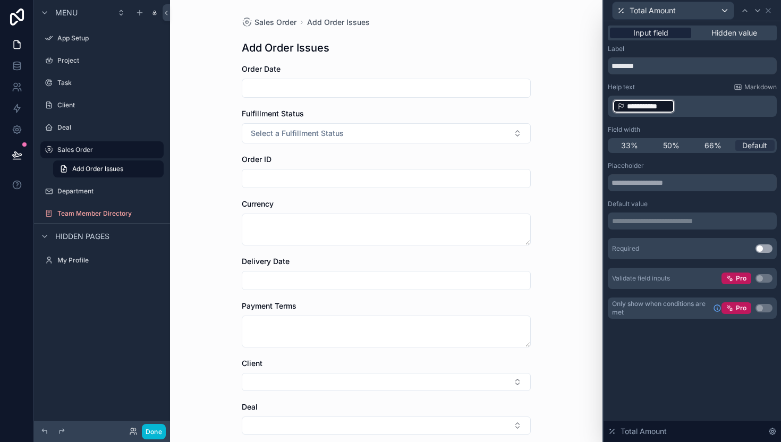
click at [680, 29] on div "Input field" at bounding box center [650, 33] width 81 height 11
click at [715, 31] on span "Hidden value" at bounding box center [735, 33] width 46 height 11
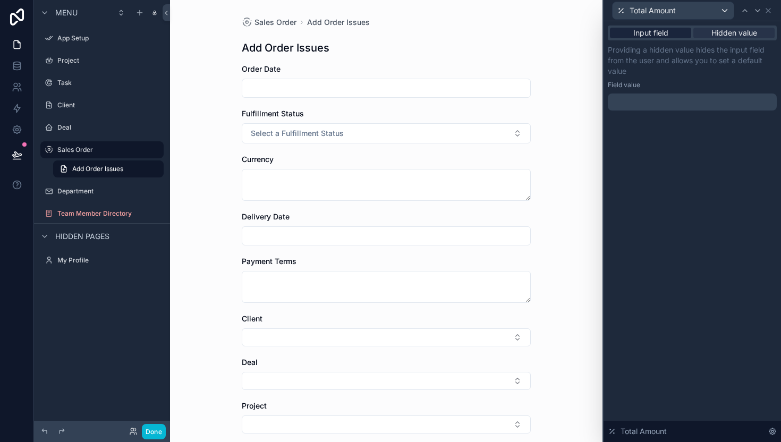
click at [666, 36] on span "Input field" at bounding box center [650, 33] width 35 height 11
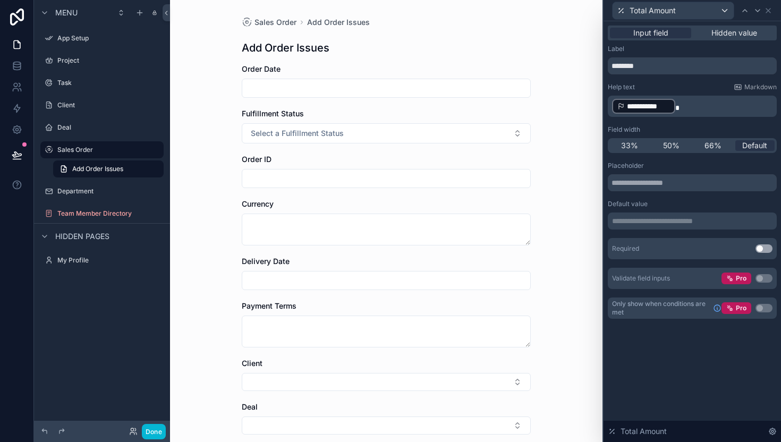
click at [423, 177] on input "scrollable content" at bounding box center [386, 178] width 288 height 15
click at [419, 180] on input "scrollable content" at bounding box center [386, 178] width 288 height 15
type input "*"
click at [775, 11] on div "Total Amount" at bounding box center [692, 10] width 169 height 21
click at [771, 10] on icon at bounding box center [768, 10] width 9 height 9
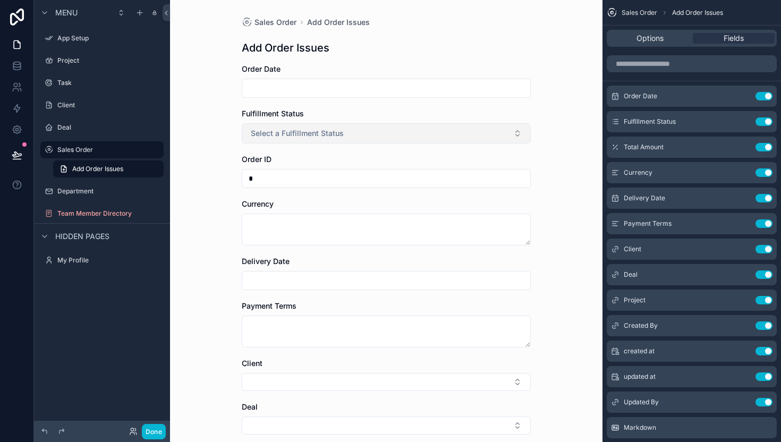
click at [465, 125] on button "Select a Fulfillment Status" at bounding box center [386, 133] width 289 height 20
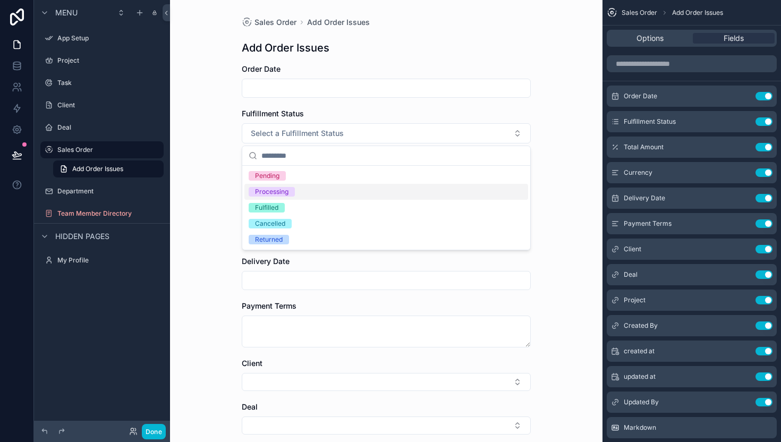
click at [564, 146] on div "Sales Order Add Order Issues Add Order Issues Order Date Fulfillment Status Sel…" at bounding box center [386, 221] width 433 height 442
click at [651, 126] on div "Fulfillment Status Use setting" at bounding box center [692, 121] width 170 height 21
click at [742, 121] on icon "scrollable content" at bounding box center [744, 121] width 4 height 4
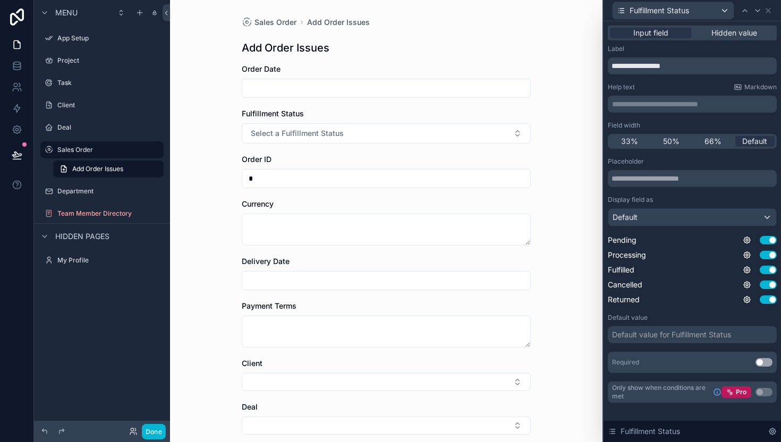
click at [662, 338] on div "Default value for Fulfillment Status" at bounding box center [671, 334] width 119 height 11
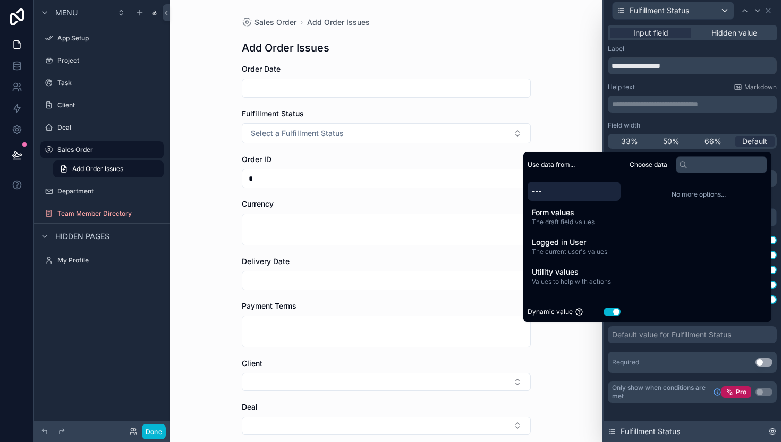
click at [654, 434] on span "Fulfillment Status" at bounding box center [651, 431] width 60 height 11
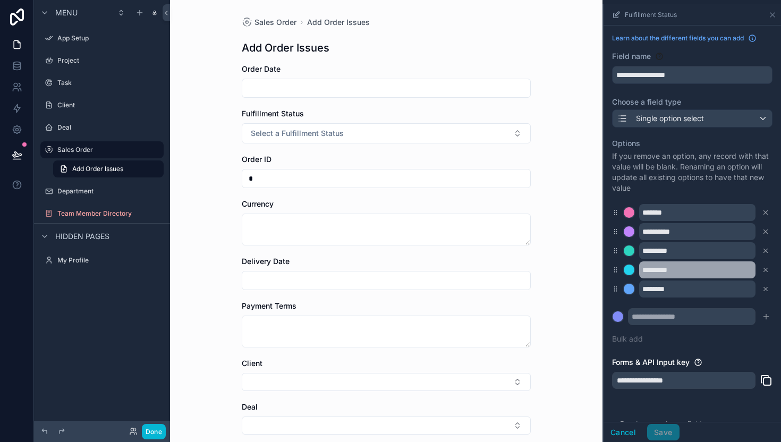
scroll to position [23, 0]
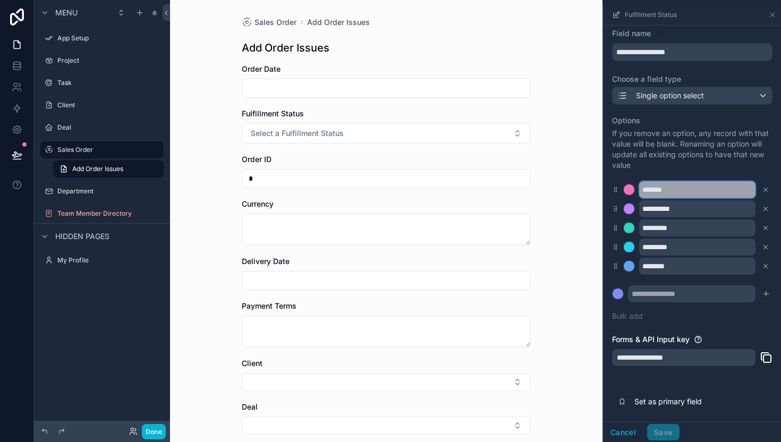
click at [678, 193] on input "*******" at bounding box center [697, 189] width 116 height 17
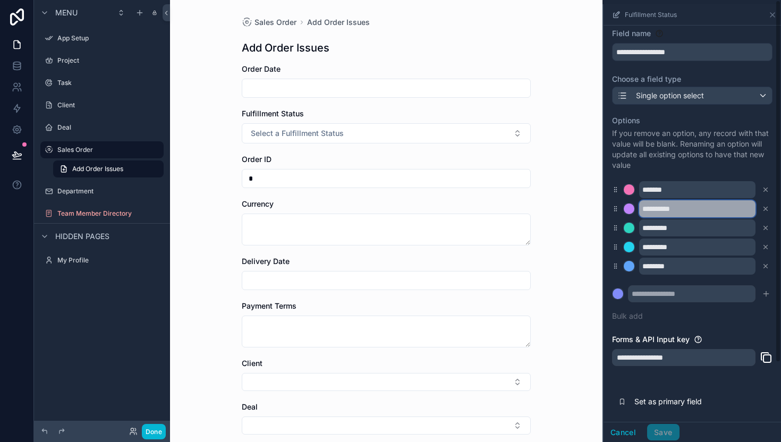
click at [686, 215] on input "**********" at bounding box center [697, 208] width 116 height 17
type input "**********"
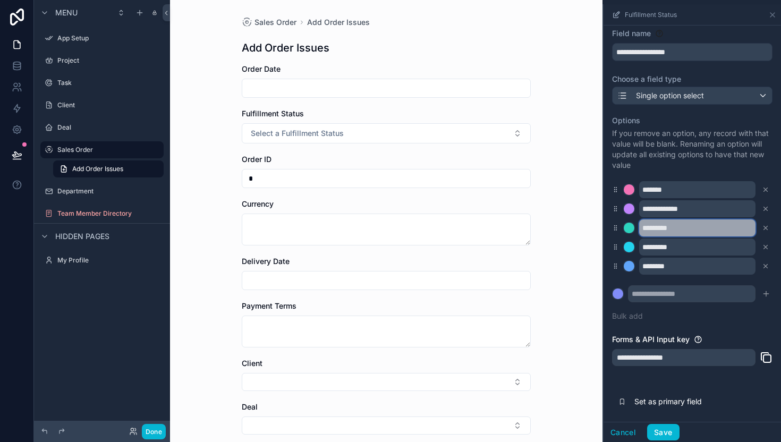
click at [683, 229] on input "*********" at bounding box center [697, 227] width 116 height 17
type input "**********"
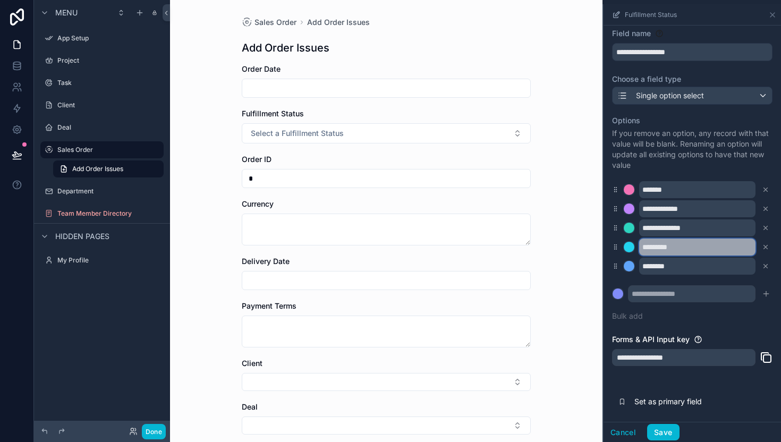
click at [685, 249] on input "*********" at bounding box center [697, 247] width 116 height 17
click at [683, 278] on div "**********" at bounding box center [692, 218] width 160 height 219
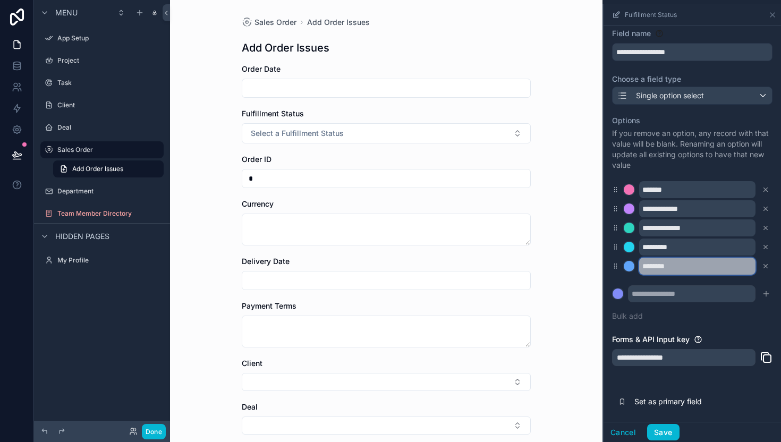
click at [683, 272] on input "********" at bounding box center [697, 266] width 116 height 17
type input "*******"
click at [674, 298] on input "scrollable content" at bounding box center [692, 293] width 128 height 17
type input "**********"
click at [768, 290] on icon "scrollable content" at bounding box center [766, 294] width 9 height 9
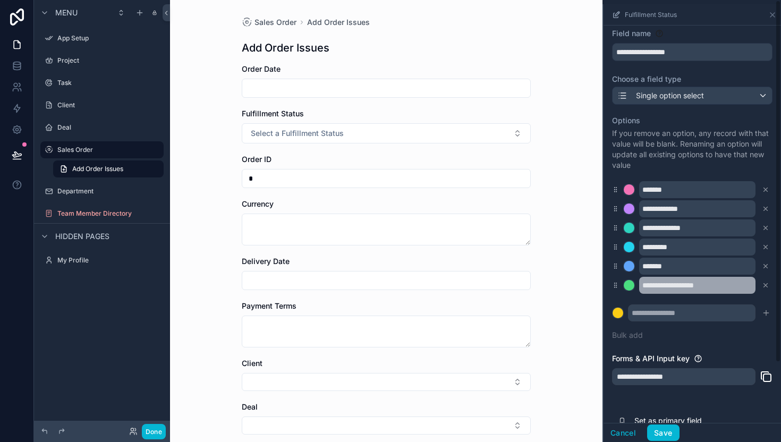
scroll to position [41, 0]
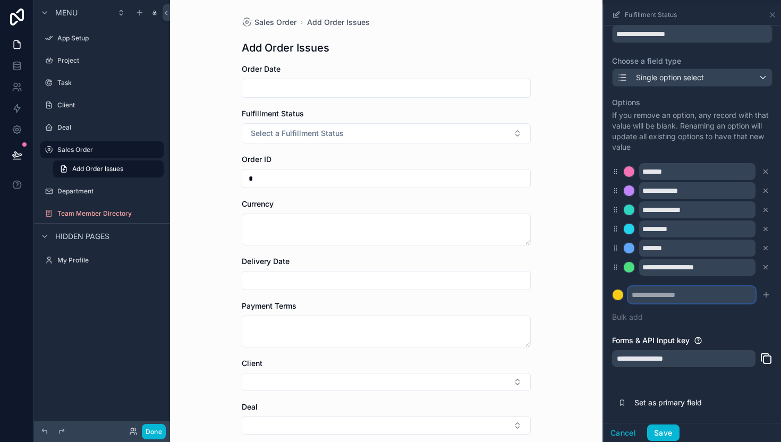
click at [687, 300] on input "scrollable content" at bounding box center [692, 294] width 128 height 17
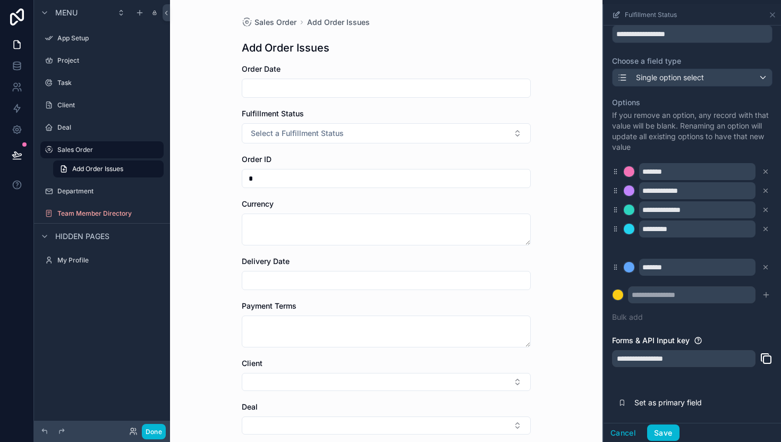
drag, startPoint x: 617, startPoint y: 269, endPoint x: 616, endPoint y: 248, distance: 21.3
click at [652, 295] on input "scrollable content" at bounding box center [692, 294] width 128 height 17
type input "**********"
click at [766, 291] on icon "scrollable content" at bounding box center [766, 295] width 9 height 9
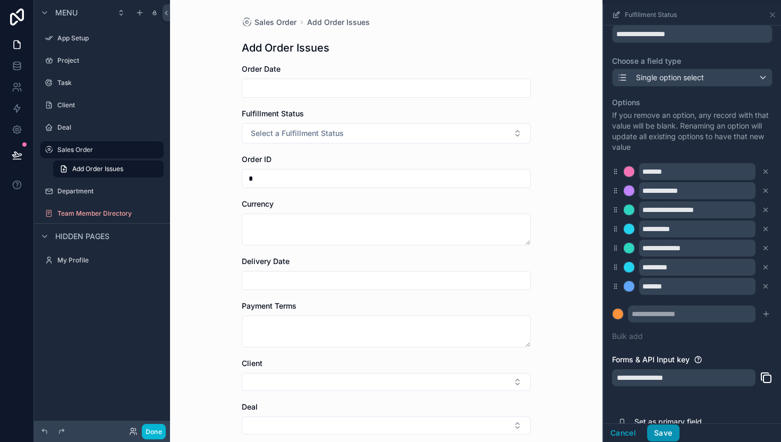
click at [669, 434] on button "Save" at bounding box center [663, 433] width 32 height 17
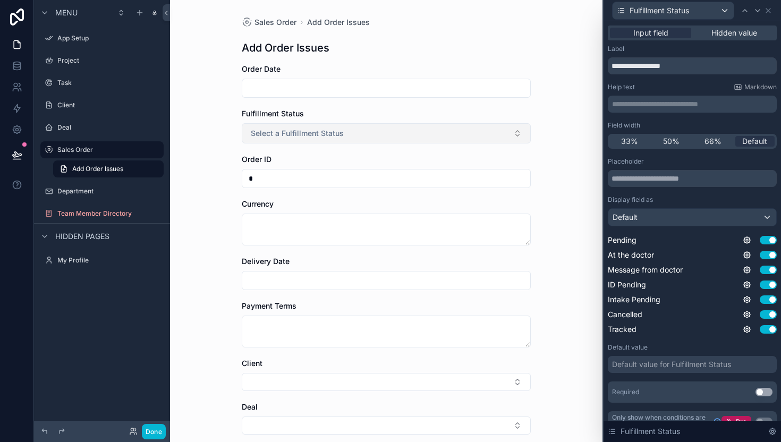
click at [402, 136] on button "Select a Fulfillment Status" at bounding box center [386, 133] width 289 height 20
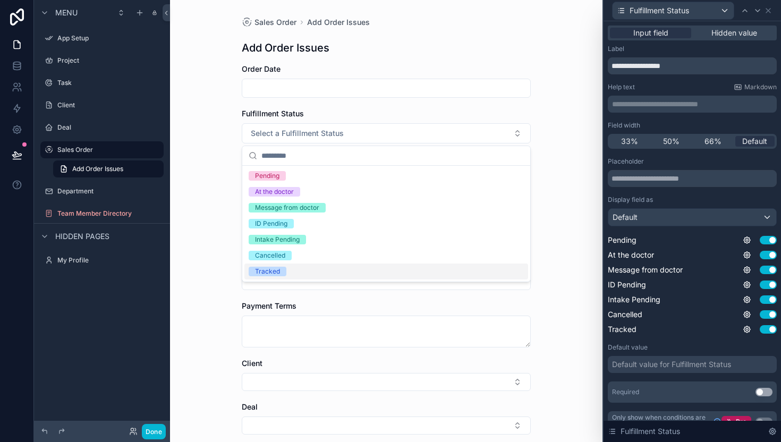
click at [563, 183] on div "Sales Order Add Order Issues Add Order Issues Order Date Fulfillment Status Sel…" at bounding box center [386, 221] width 433 height 442
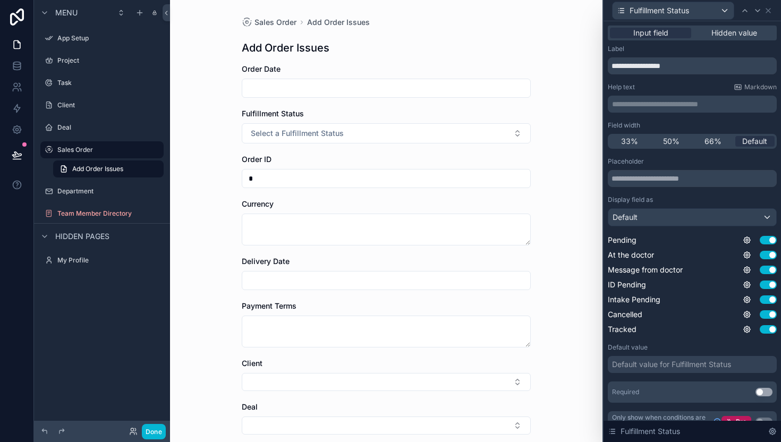
click at [480, 83] on input "scrollable content" at bounding box center [386, 88] width 288 height 15
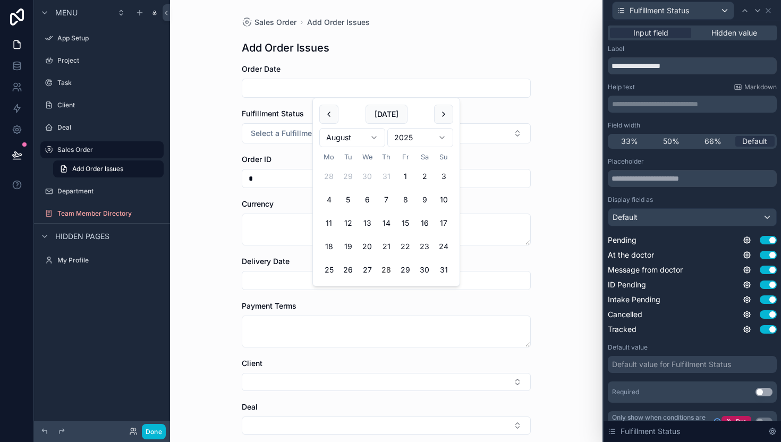
click at [544, 114] on div "Sales Order Add Order Issues Add Order Issues Order Date Fulfillment Status Sel…" at bounding box center [386, 221] width 433 height 442
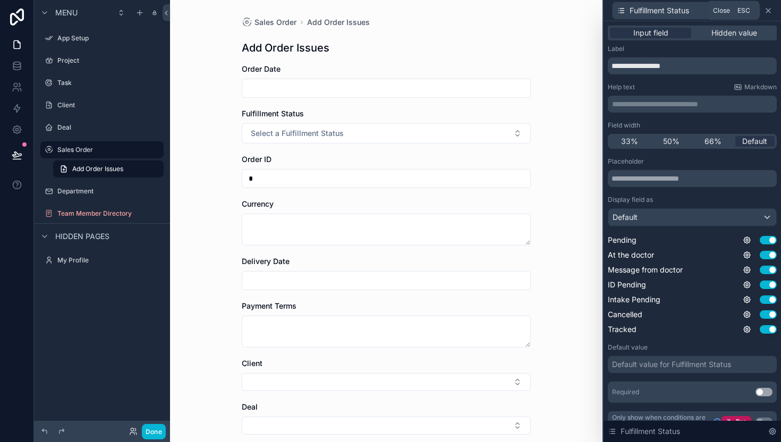
click at [772, 11] on icon at bounding box center [768, 10] width 9 height 9
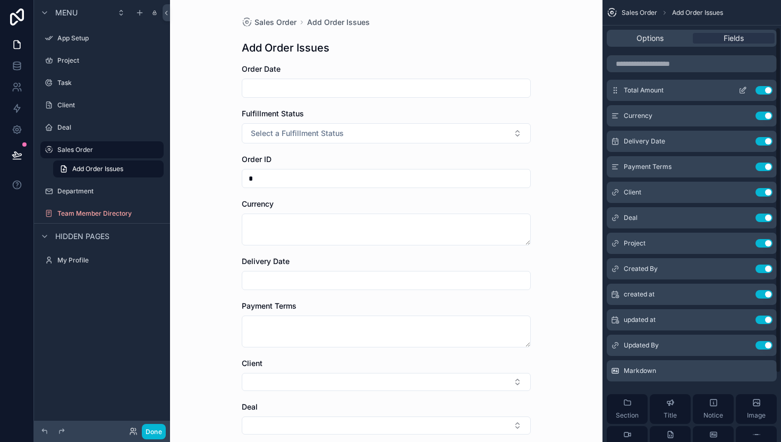
scroll to position [0, 0]
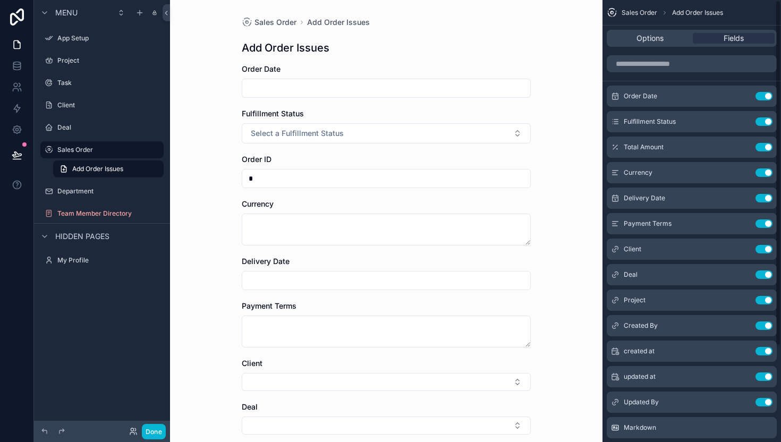
click at [514, 185] on input "*" at bounding box center [386, 178] width 288 height 15
click at [571, 176] on div "Sales Order Add Order Issues Add Order Issues Order Date Fulfillment Status Sel…" at bounding box center [386, 221] width 433 height 442
click at [760, 276] on button "Use setting" at bounding box center [764, 274] width 17 height 9
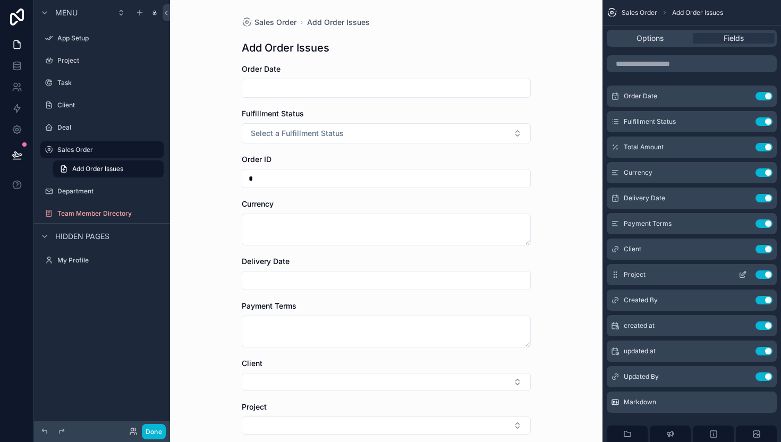
click at [741, 276] on icon "scrollable content" at bounding box center [743, 274] width 9 height 9
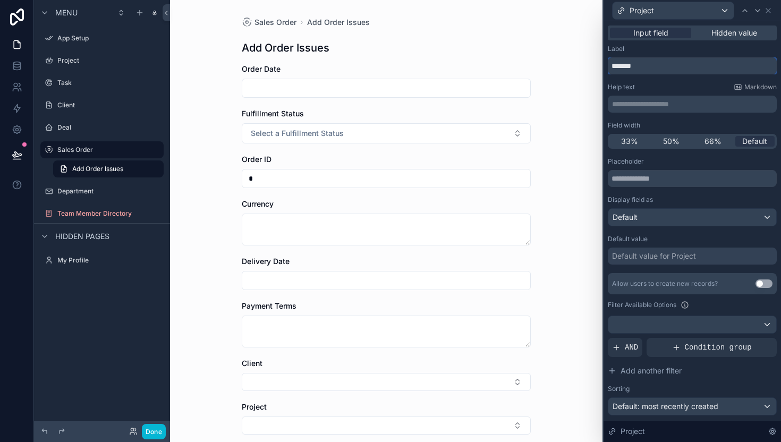
click at [656, 68] on input "*******" at bounding box center [692, 65] width 169 height 17
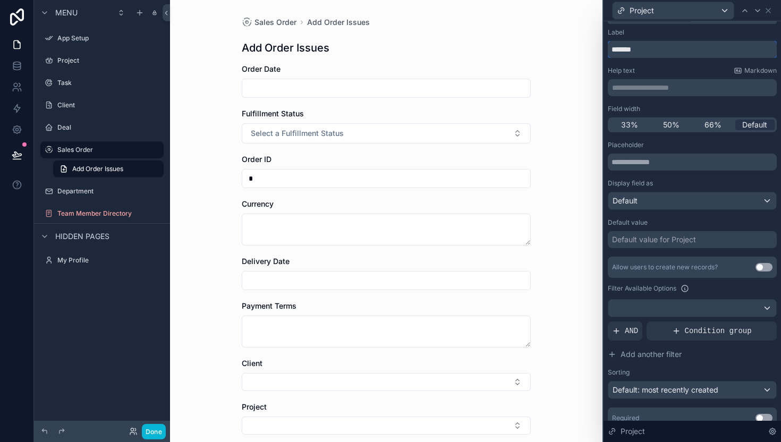
scroll to position [58, 0]
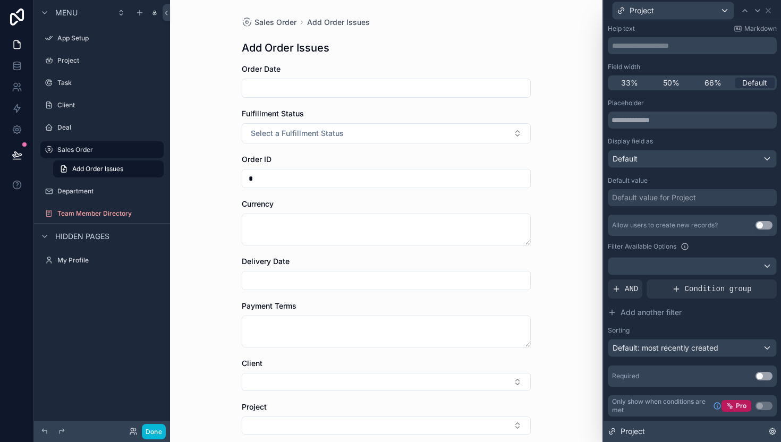
click at [637, 427] on span "Project" at bounding box center [633, 431] width 24 height 11
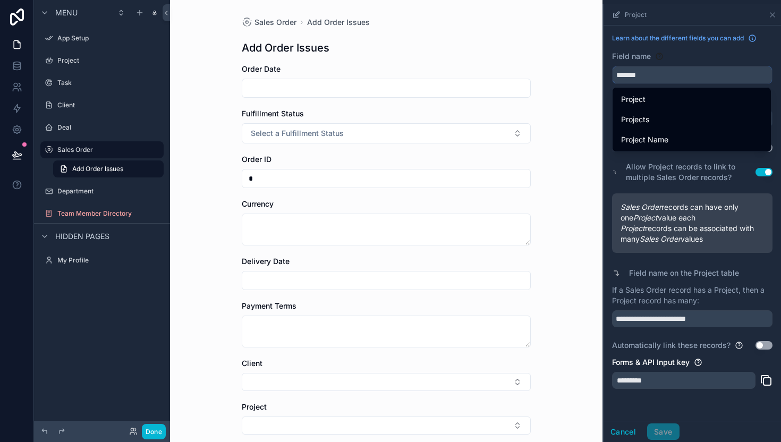
click at [651, 78] on input "*******" at bounding box center [692, 74] width 159 height 17
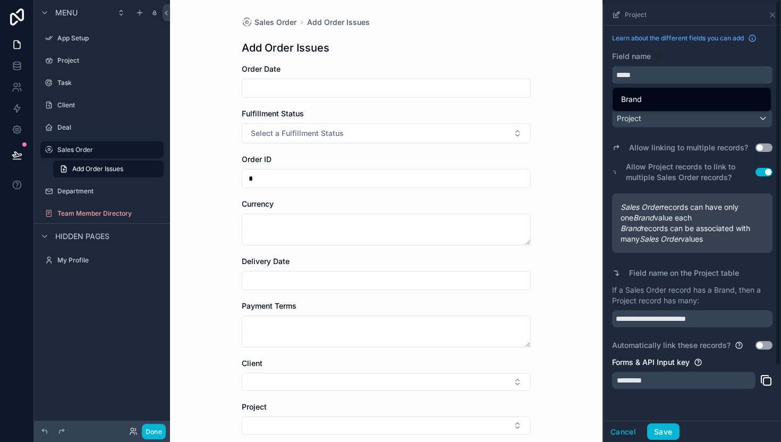
type input "*****"
click at [633, 183] on div "Allow Project records to link to multiple Sales Order records? Use setting" at bounding box center [692, 172] width 160 height 26
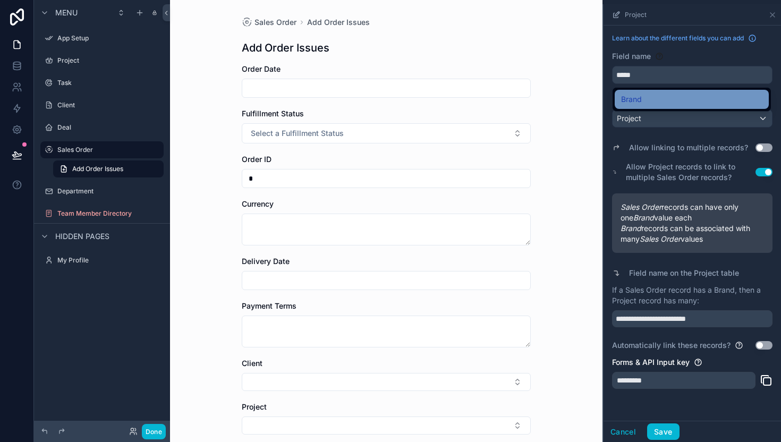
click at [651, 99] on div "Brand" at bounding box center [691, 99] width 141 height 13
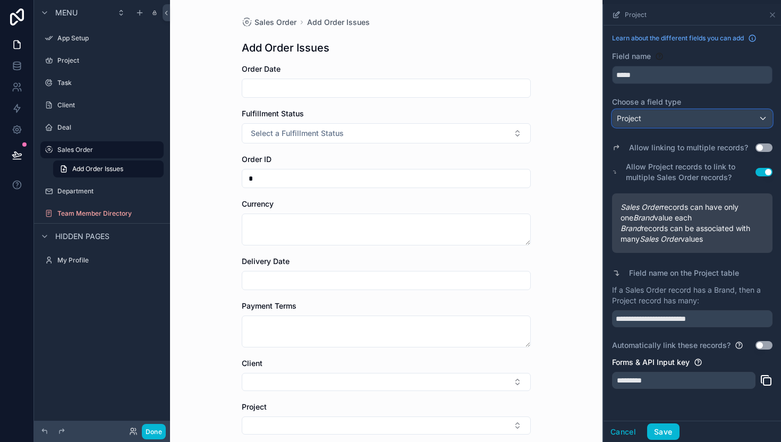
click at [645, 120] on div "Project" at bounding box center [692, 118] width 159 height 17
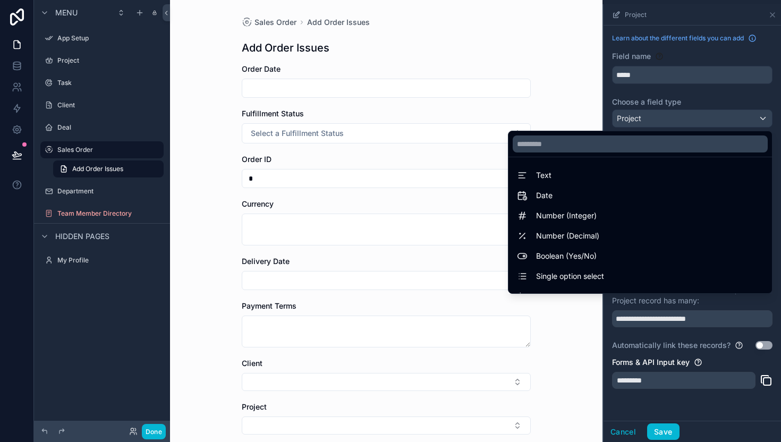
click at [676, 90] on div "scrollable content" at bounding box center [692, 223] width 177 height 438
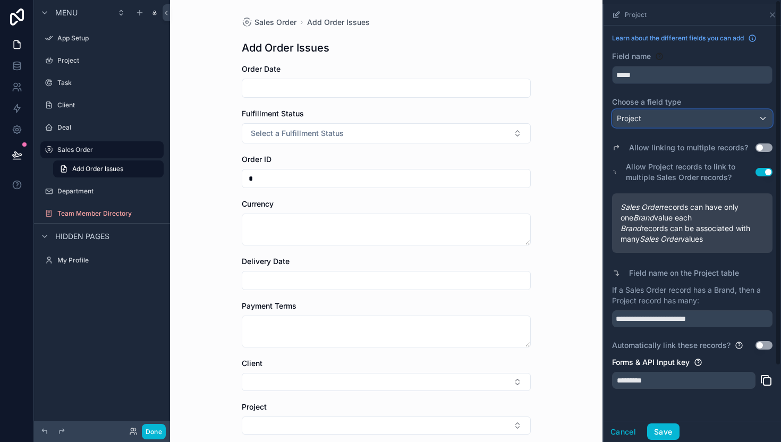
click at [663, 115] on div "Project" at bounding box center [692, 118] width 159 height 17
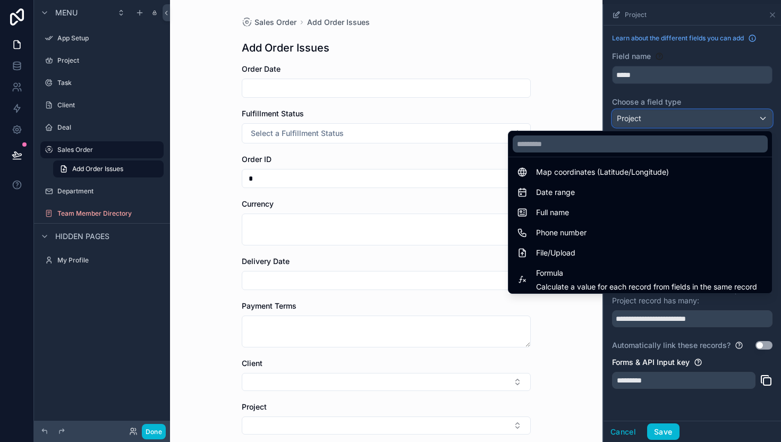
scroll to position [218, 0]
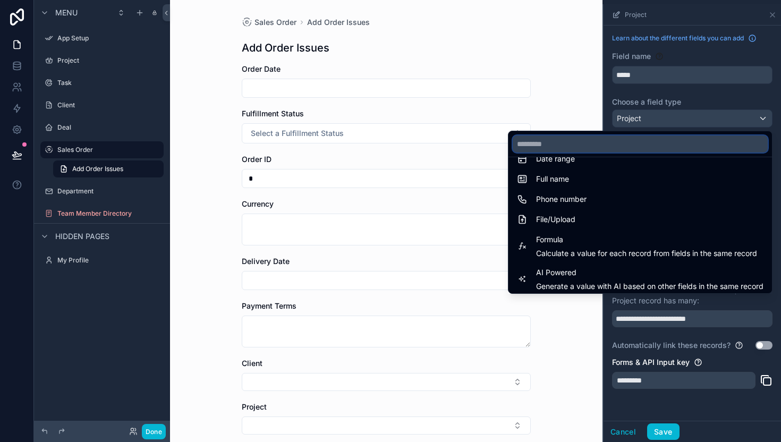
click at [608, 141] on input "text" at bounding box center [640, 144] width 255 height 17
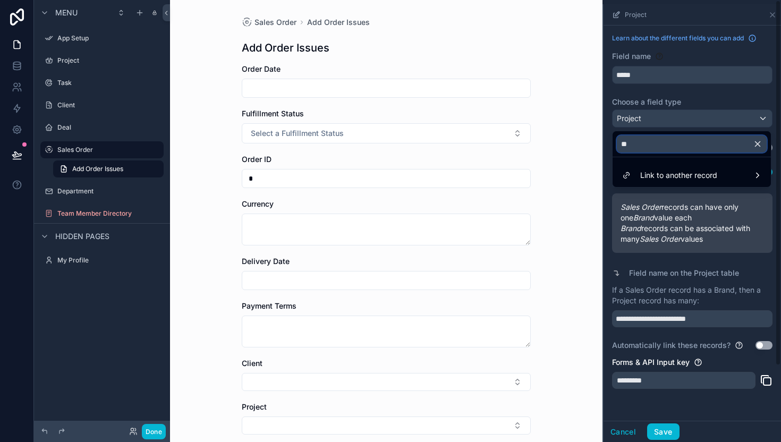
type input "***"
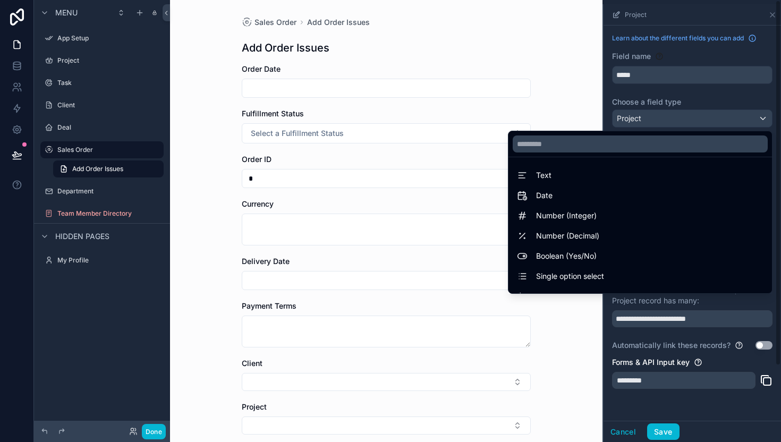
click at [611, 100] on div "scrollable content" at bounding box center [692, 223] width 177 height 438
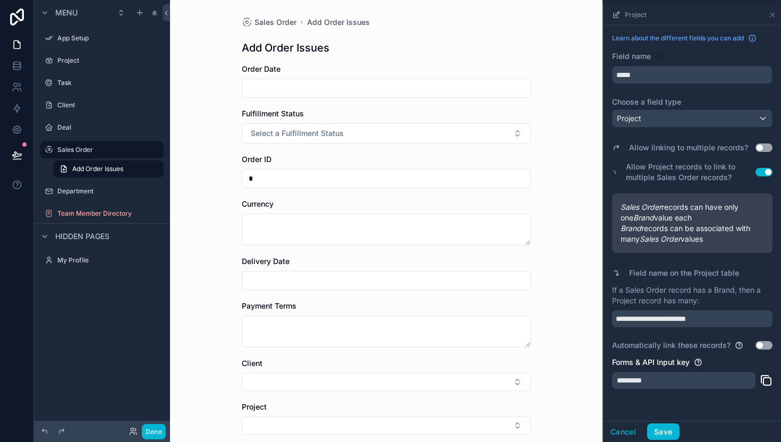
scroll to position [92, 0]
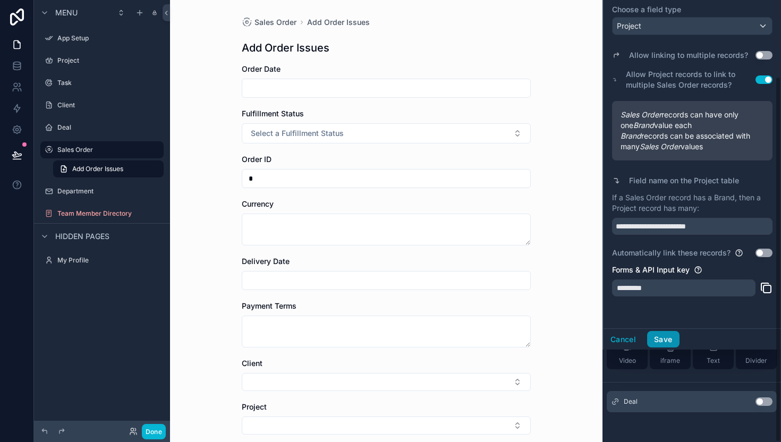
click at [656, 339] on button "Save" at bounding box center [663, 339] width 32 height 17
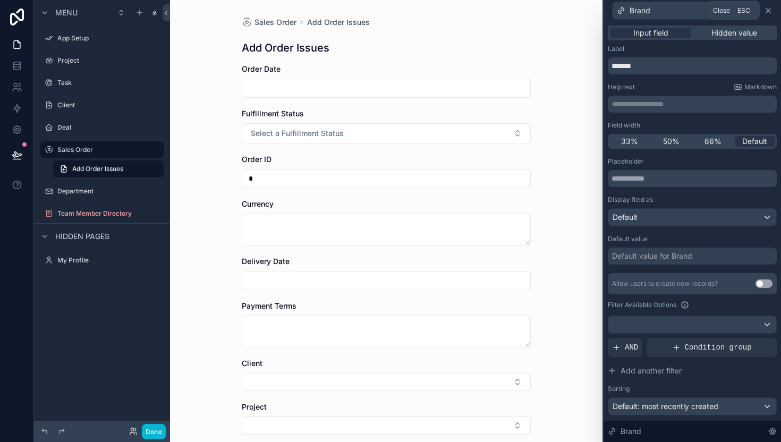
click at [769, 10] on icon at bounding box center [768, 10] width 9 height 9
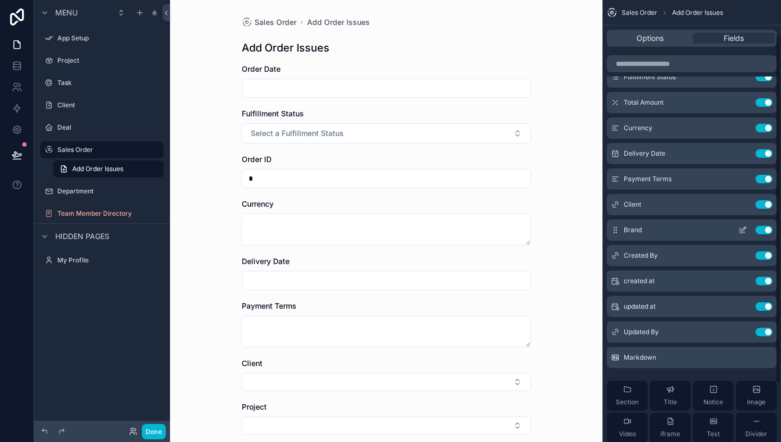
scroll to position [0, 0]
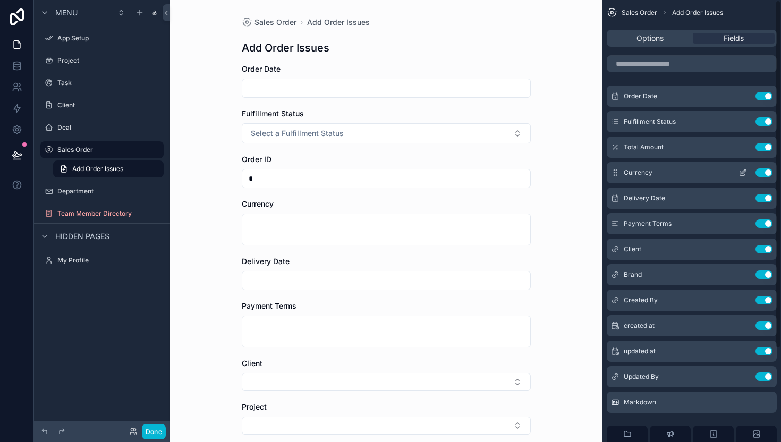
click at [760, 172] on button "Use setting" at bounding box center [764, 172] width 17 height 9
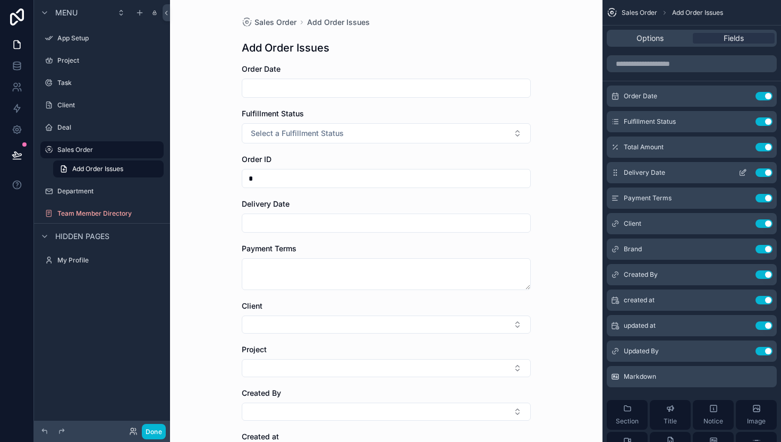
click at [760, 172] on button "Use setting" at bounding box center [764, 172] width 17 height 9
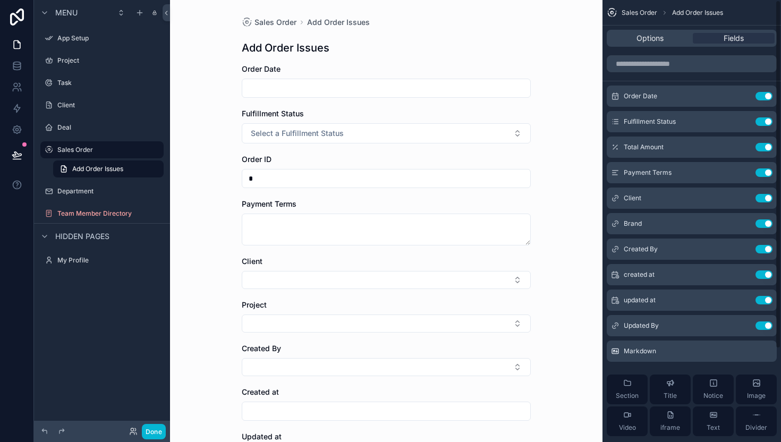
click at [760, 172] on button "Use setting" at bounding box center [764, 172] width 17 height 9
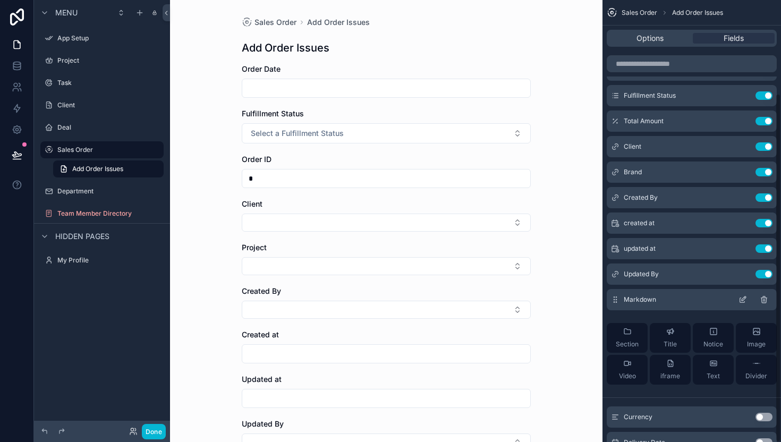
scroll to position [118, 0]
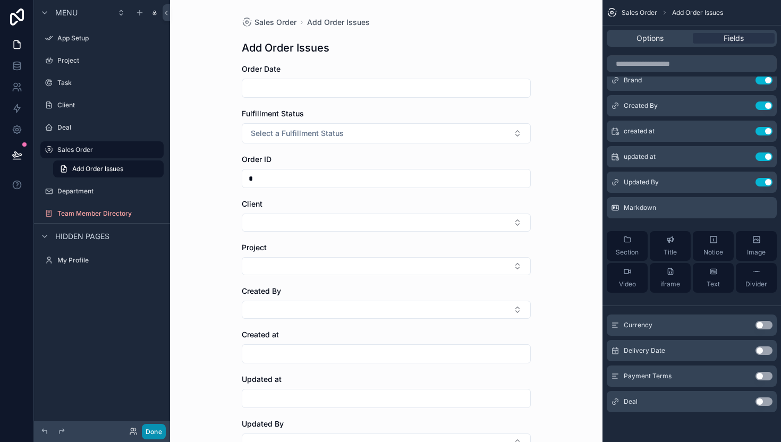
click at [157, 431] on button "Done" at bounding box center [154, 431] width 24 height 15
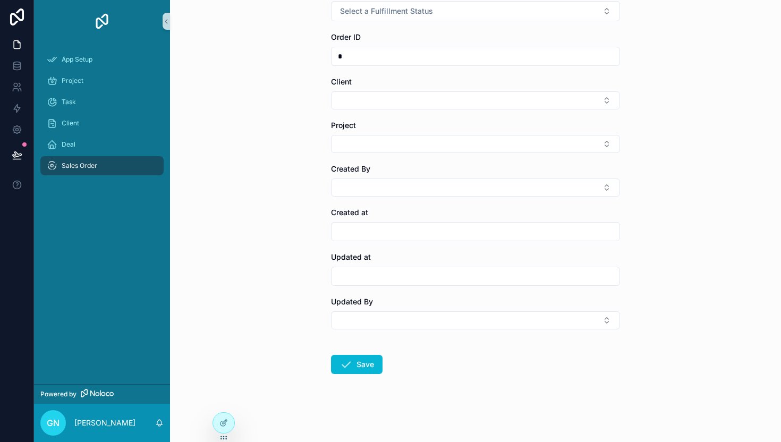
scroll to position [0, 0]
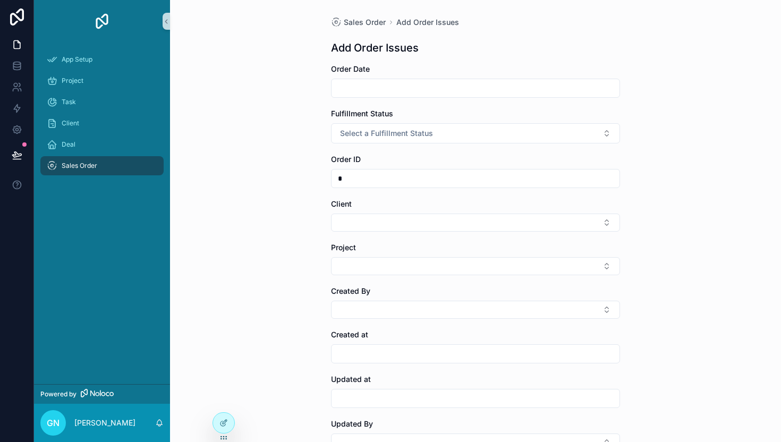
click at [408, 88] on input "scrollable content" at bounding box center [476, 88] width 288 height 15
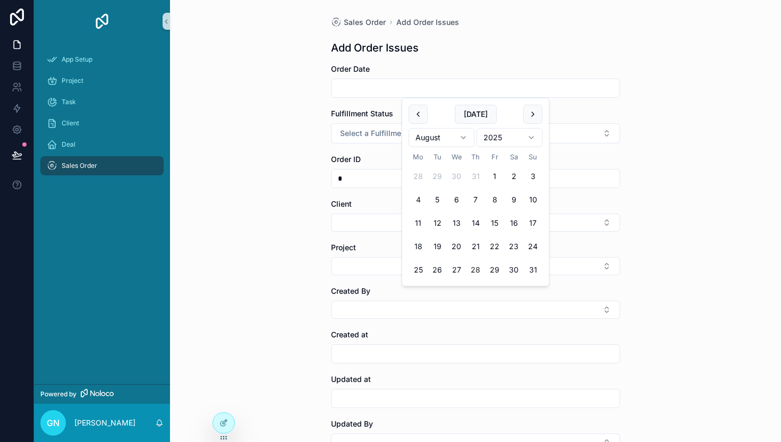
click at [425, 201] on button "4" at bounding box center [418, 199] width 19 height 19
type input "**********"
click at [382, 141] on button "Select a Fulfillment Status" at bounding box center [475, 133] width 289 height 20
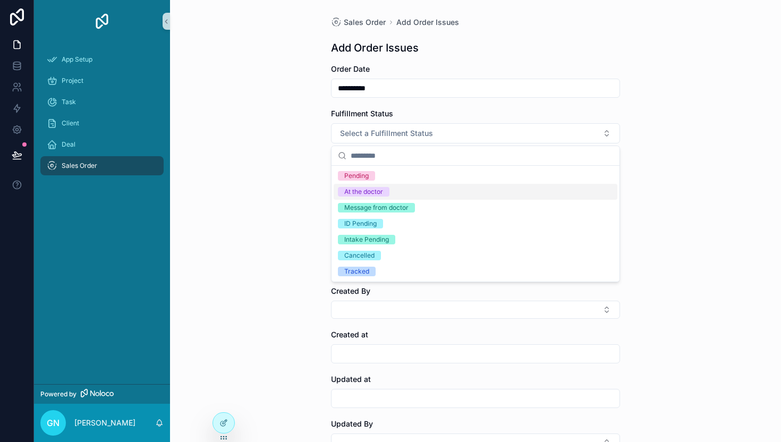
click at [369, 190] on div "At the doctor" at bounding box center [363, 192] width 39 height 10
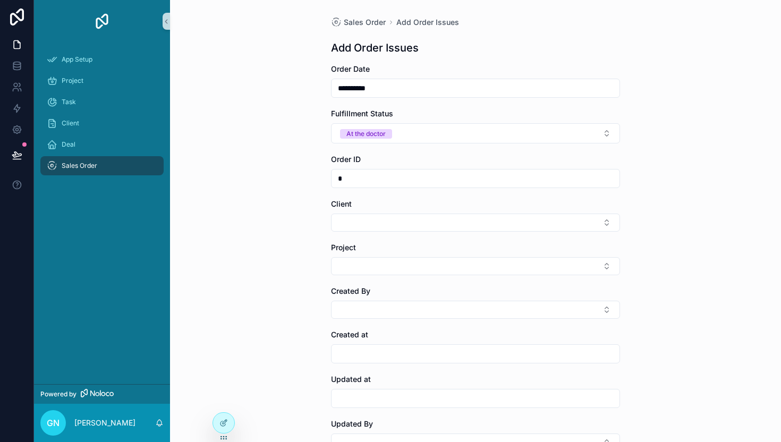
click at [395, 184] on input "*" at bounding box center [476, 178] width 288 height 15
type input "*******"
click at [219, 420] on icon at bounding box center [223, 423] width 9 height 9
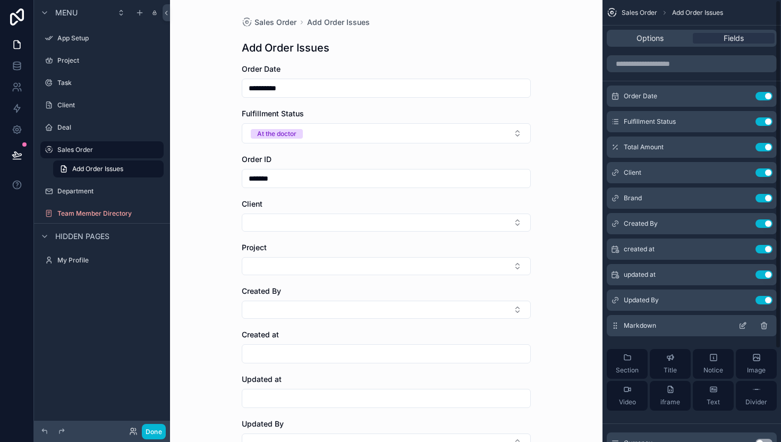
click at [655, 324] on div "Markdown" at bounding box center [692, 325] width 170 height 21
click at [743, 325] on icon "scrollable content" at bounding box center [744, 325] width 4 height 4
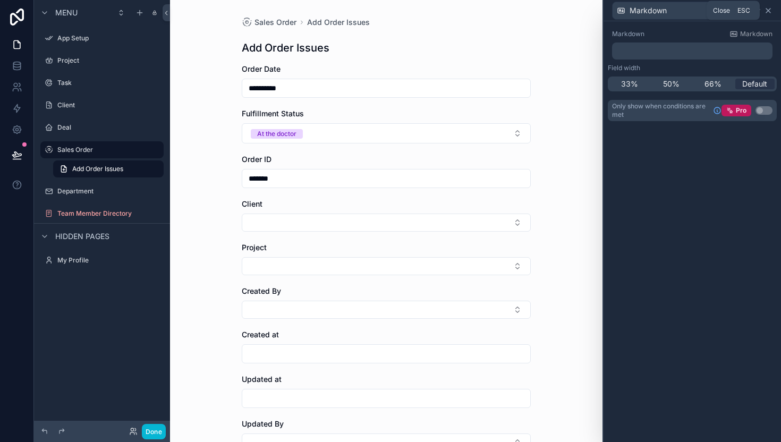
click at [768, 10] on icon at bounding box center [768, 11] width 4 height 4
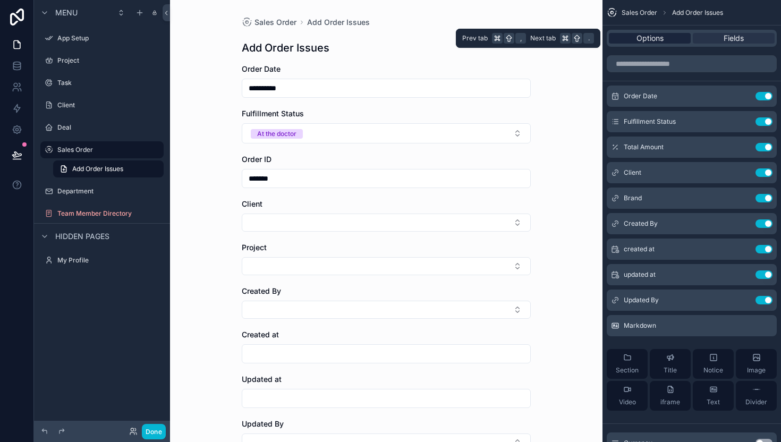
click at [630, 43] on div "Options" at bounding box center [650, 38] width 82 height 11
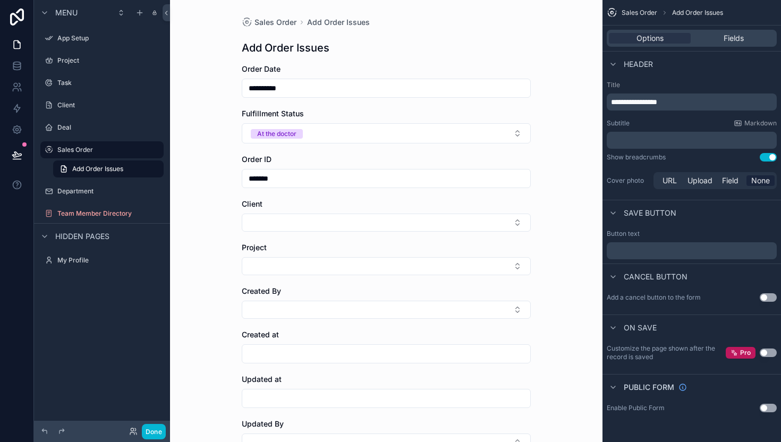
click at [742, 31] on div "Options Fields" at bounding box center [692, 38] width 170 height 17
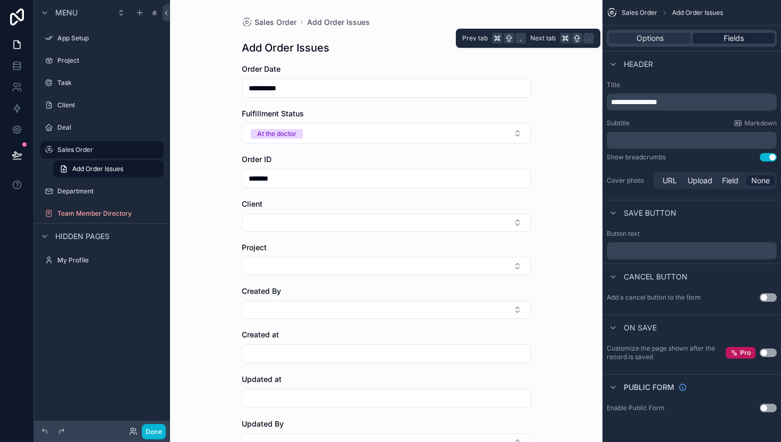
click at [742, 35] on span "Fields" at bounding box center [734, 38] width 20 height 11
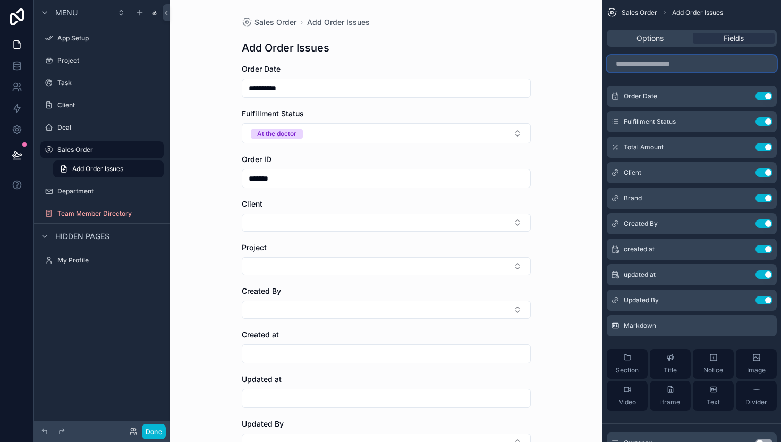
click at [670, 69] on input "scrollable content" at bounding box center [692, 63] width 170 height 17
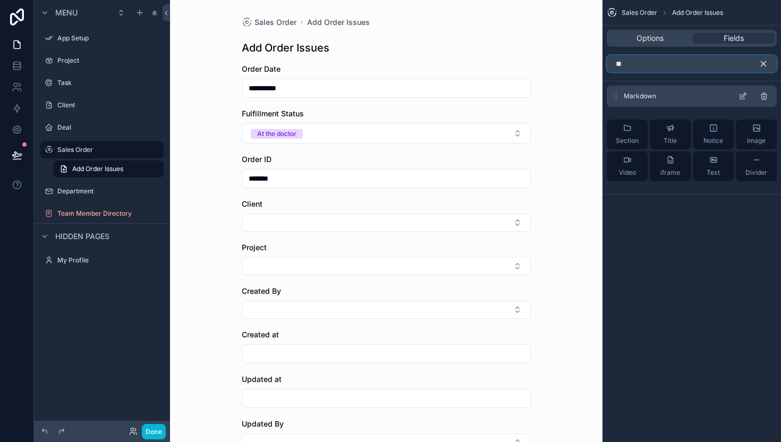
type input "**"
click at [746, 95] on icon "scrollable content" at bounding box center [744, 94] width 1 height 1
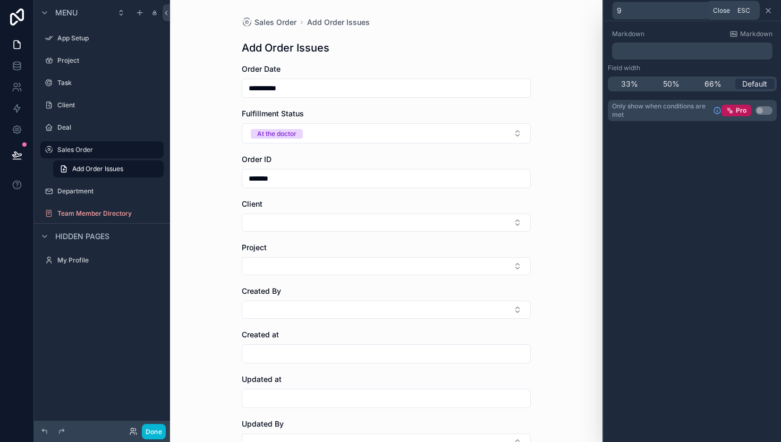
click at [768, 10] on icon at bounding box center [768, 11] width 4 height 4
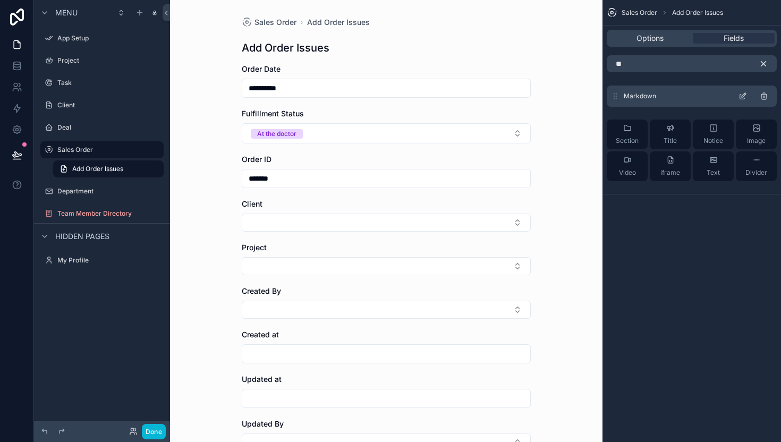
click at [763, 97] on icon "scrollable content" at bounding box center [764, 96] width 9 height 9
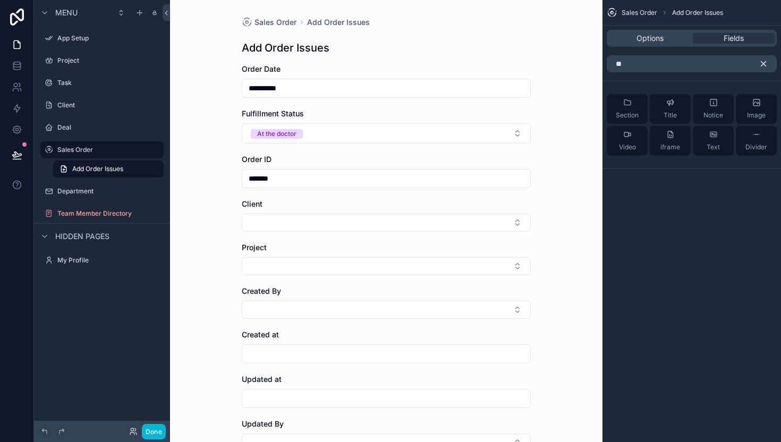
click at [765, 64] on icon "scrollable content" at bounding box center [764, 64] width 10 height 10
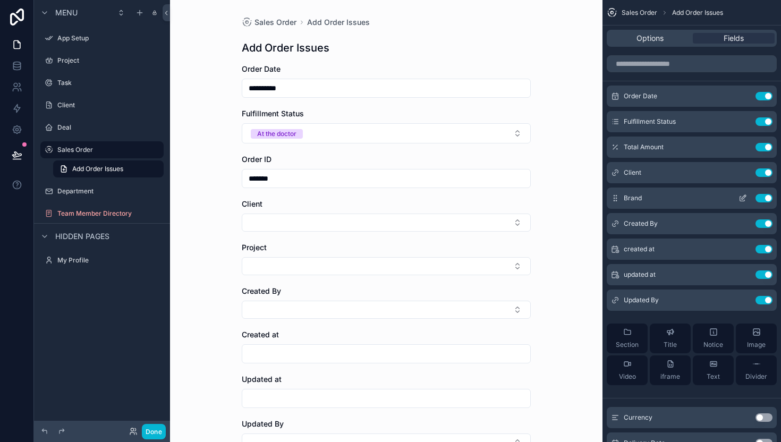
click at [744, 199] on icon "scrollable content" at bounding box center [743, 198] width 9 height 9
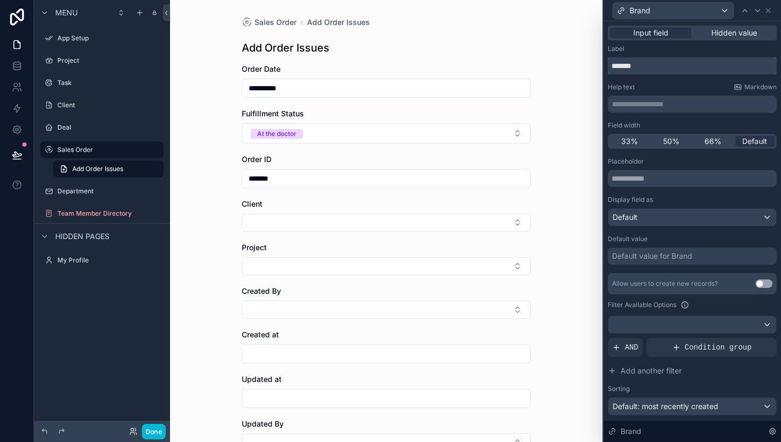
click at [643, 69] on input "*******" at bounding box center [692, 65] width 169 height 17
type input "********"
click at [767, 11] on icon at bounding box center [768, 10] width 9 height 9
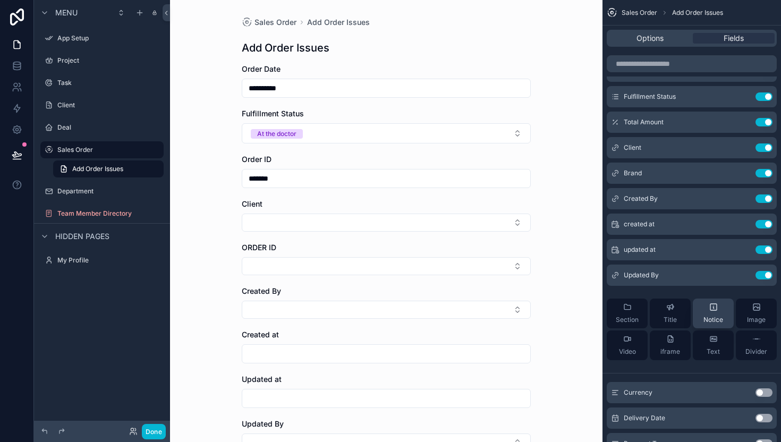
scroll to position [92, 0]
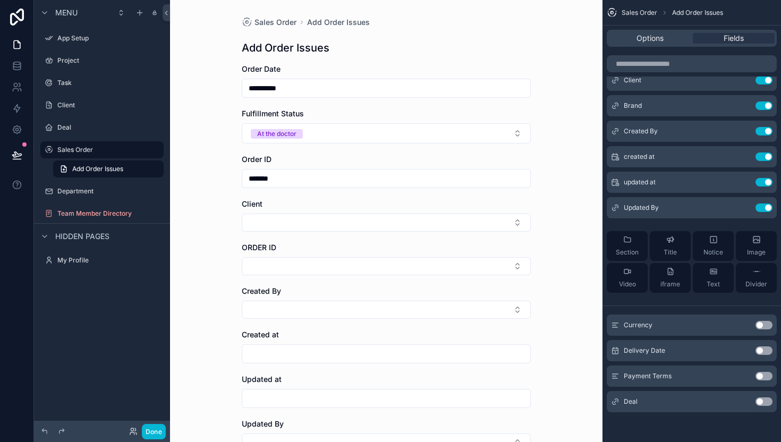
click at [582, 353] on div "**********" at bounding box center [386, 221] width 433 height 442
click at [153, 435] on button "Done" at bounding box center [154, 431] width 24 height 15
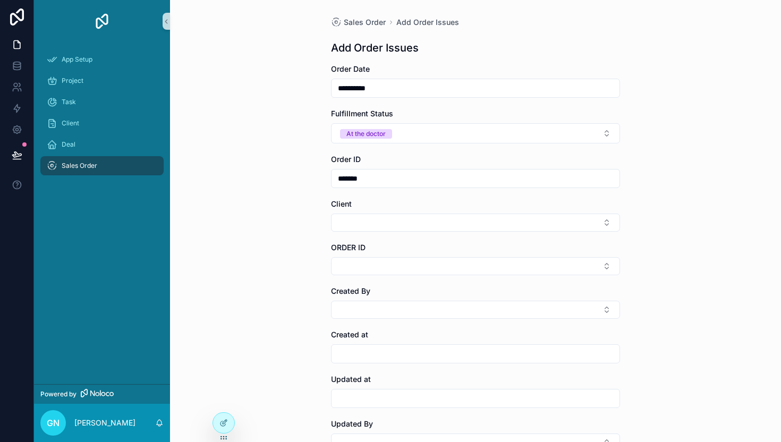
click at [400, 179] on input "*******" at bounding box center [476, 178] width 288 height 15
type input "*"
click at [391, 268] on button "Select Button" at bounding box center [475, 266] width 289 height 18
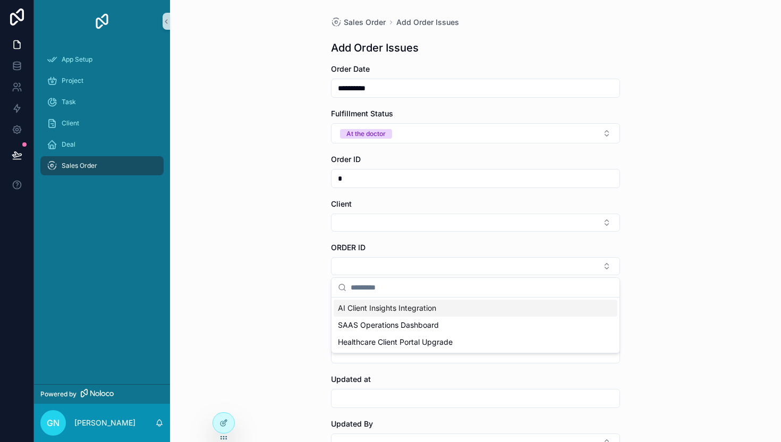
click at [311, 264] on div "**********" at bounding box center [475, 221] width 611 height 442
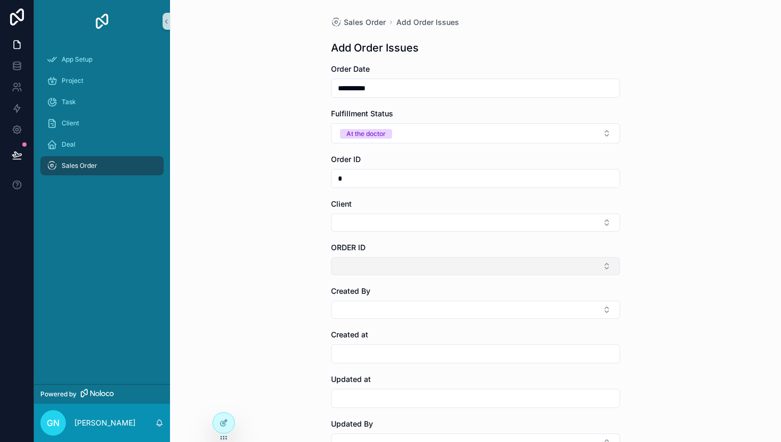
click at [377, 263] on button "Select Button" at bounding box center [475, 266] width 289 height 18
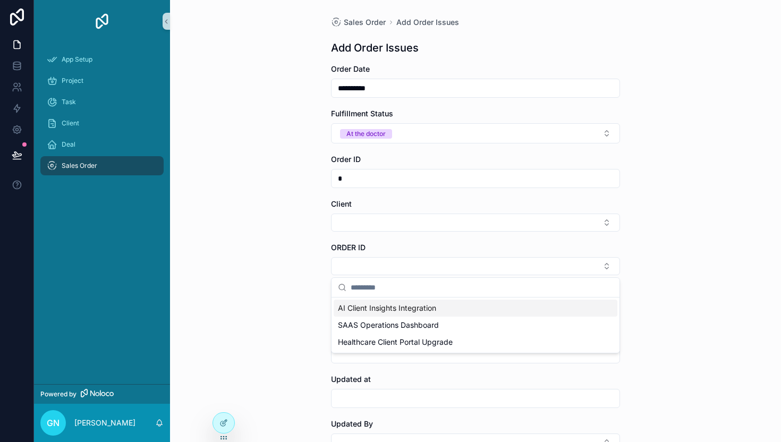
click at [323, 295] on div "**********" at bounding box center [476, 278] width 306 height 556
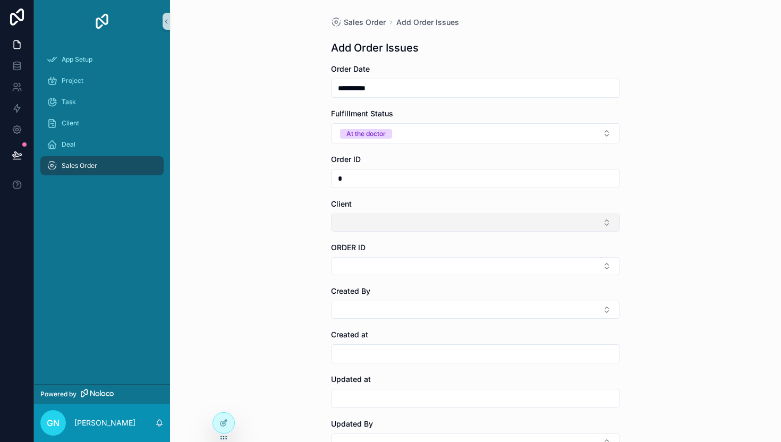
click at [386, 225] on button "Select Button" at bounding box center [475, 223] width 289 height 18
click at [309, 275] on div "**********" at bounding box center [475, 221] width 611 height 442
click at [221, 416] on div at bounding box center [223, 423] width 21 height 20
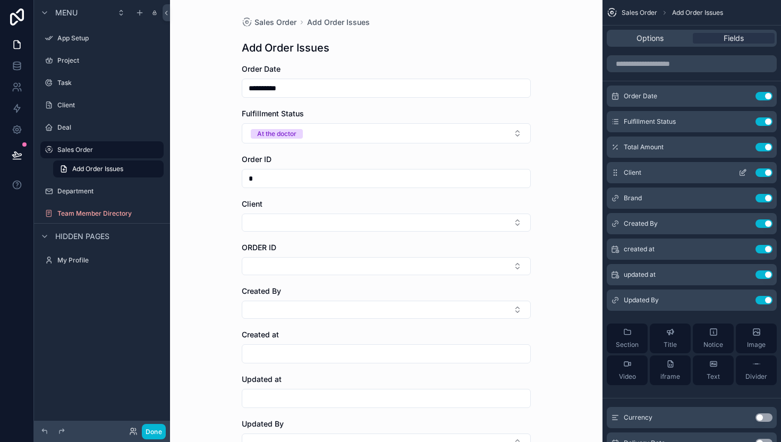
click at [747, 174] on icon "scrollable content" at bounding box center [743, 172] width 9 height 9
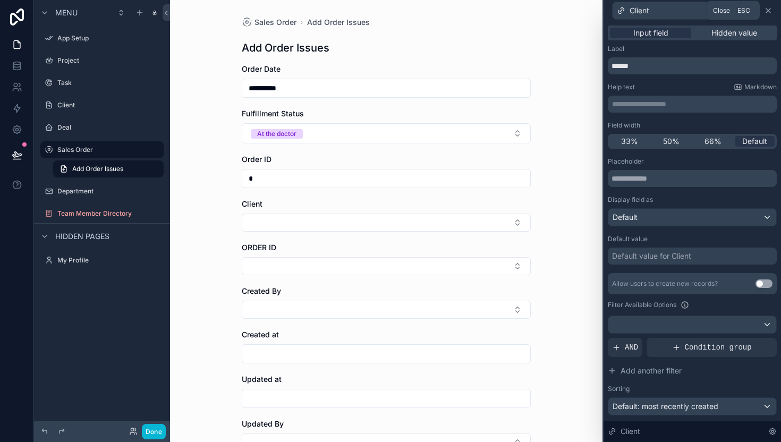
click at [772, 10] on icon at bounding box center [768, 10] width 9 height 9
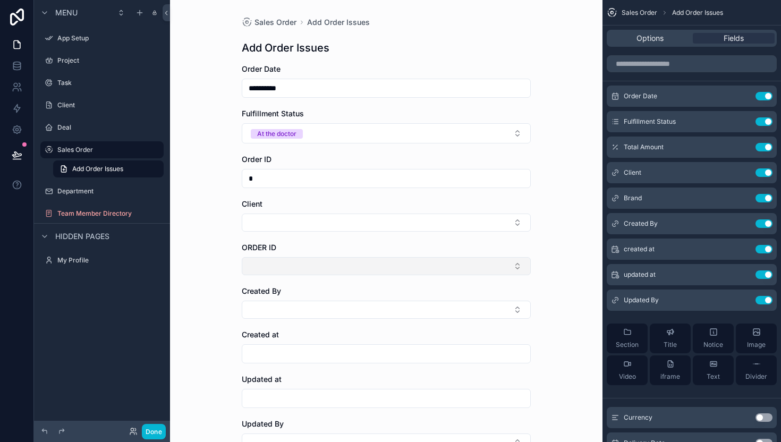
click at [427, 261] on button "Select Button" at bounding box center [386, 266] width 289 height 18
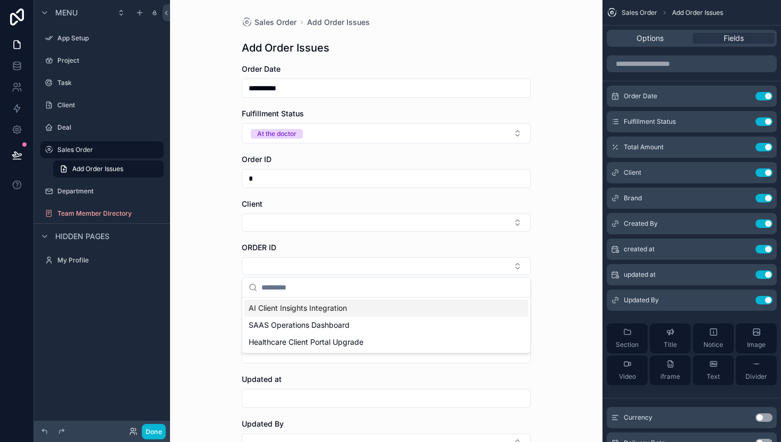
click at [549, 242] on div "**********" at bounding box center [386, 221] width 433 height 442
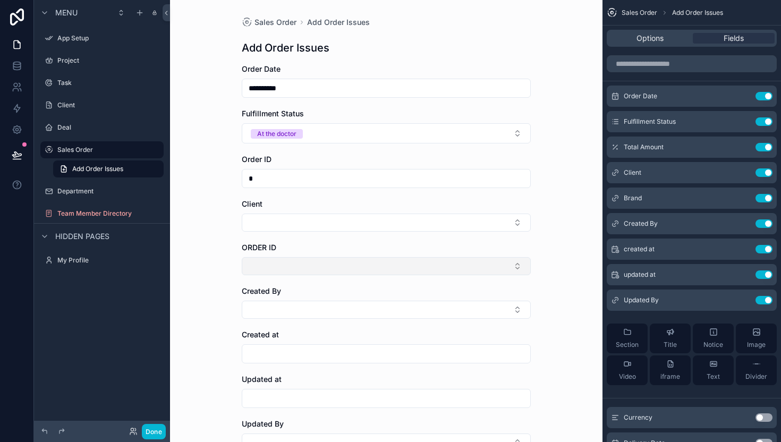
click at [422, 265] on button "Select Button" at bounding box center [386, 266] width 289 height 18
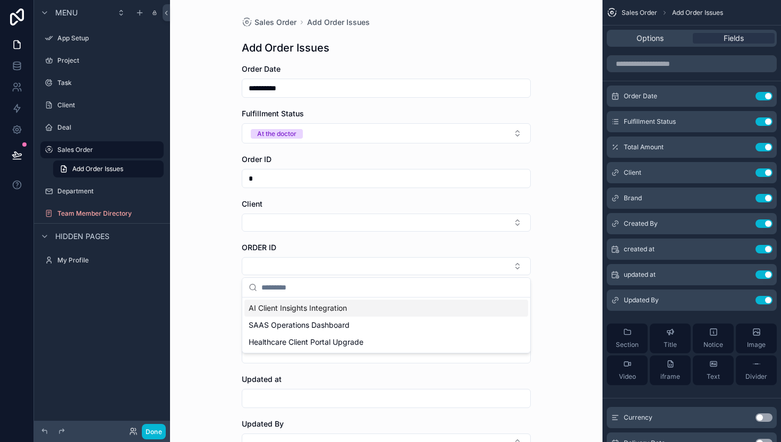
click at [572, 208] on div "**********" at bounding box center [386, 221] width 433 height 442
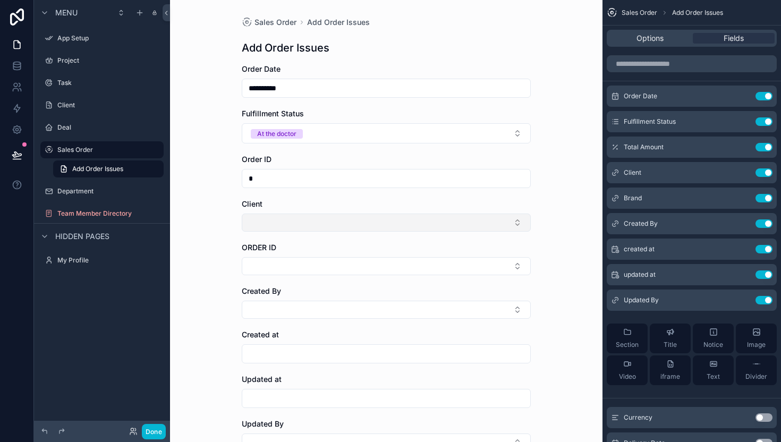
click at [446, 227] on button "Select Button" at bounding box center [386, 223] width 289 height 18
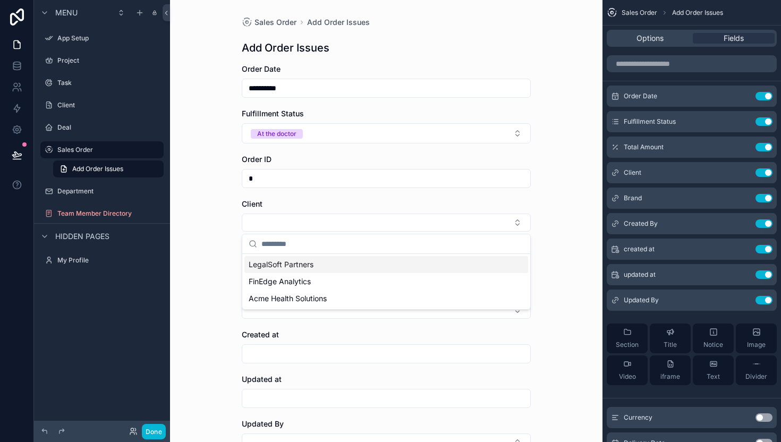
click at [569, 179] on div "**********" at bounding box center [386, 221] width 433 height 442
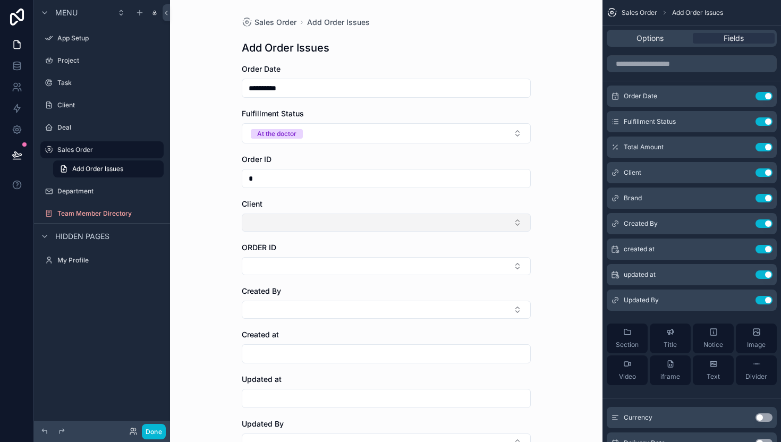
click at [435, 223] on button "Select Button" at bounding box center [386, 223] width 289 height 18
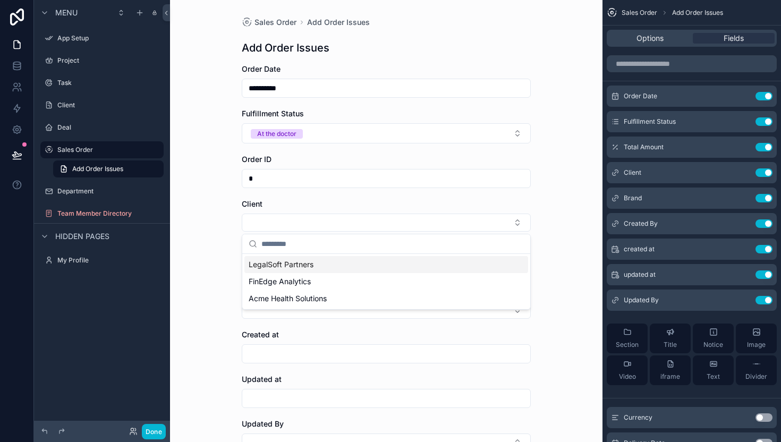
click at [550, 189] on div "**********" at bounding box center [386, 221] width 433 height 442
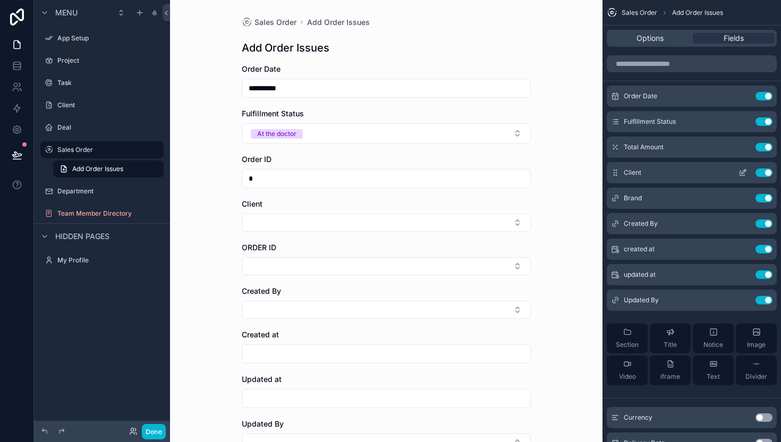
click at [739, 171] on icon "scrollable content" at bounding box center [743, 172] width 9 height 9
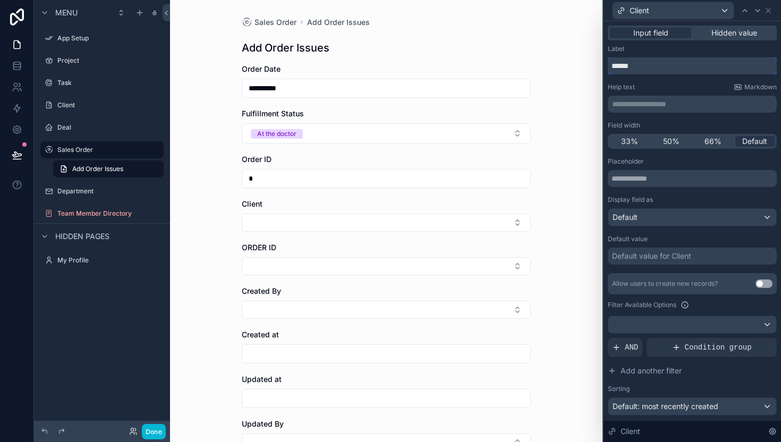
click at [627, 71] on input "******" at bounding box center [692, 65] width 169 height 17
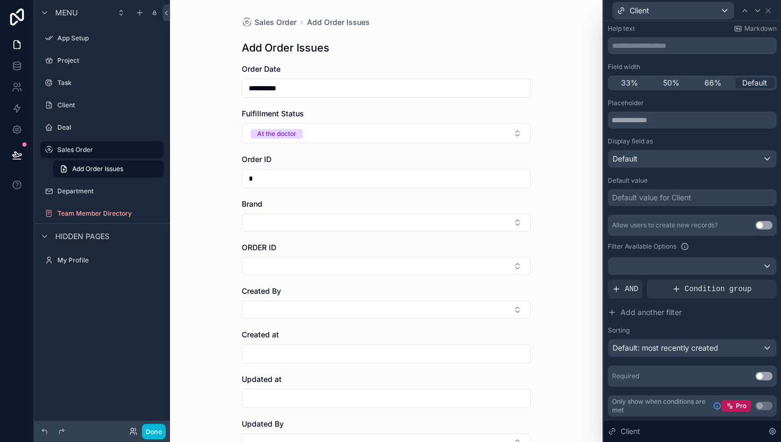
scroll to position [0, 0]
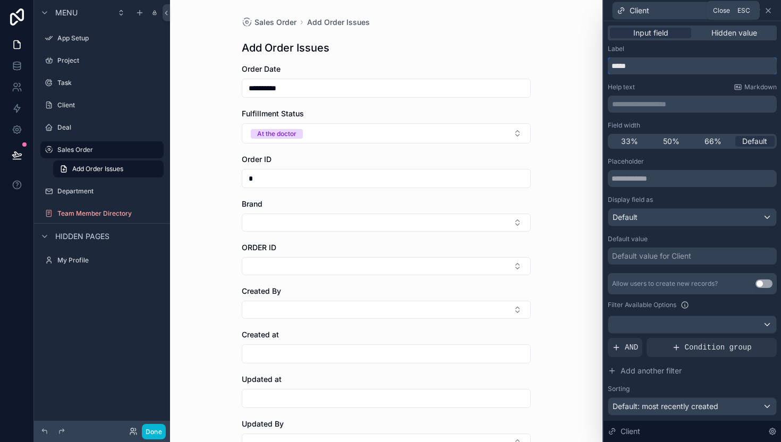
type input "*****"
click at [771, 11] on icon at bounding box center [768, 10] width 9 height 9
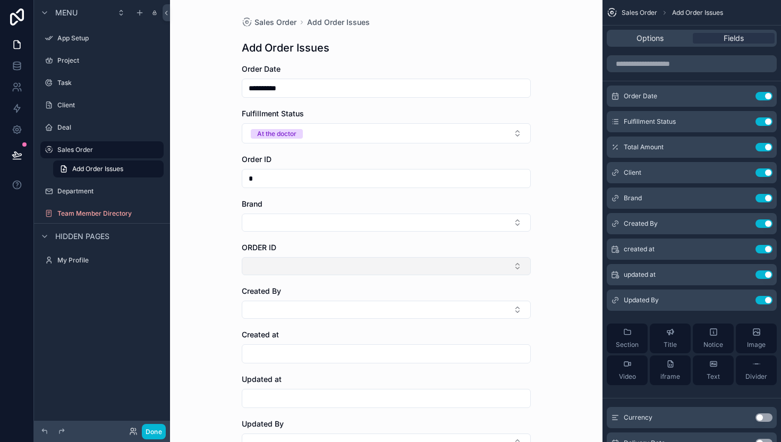
click at [396, 273] on button "Select Button" at bounding box center [386, 266] width 289 height 18
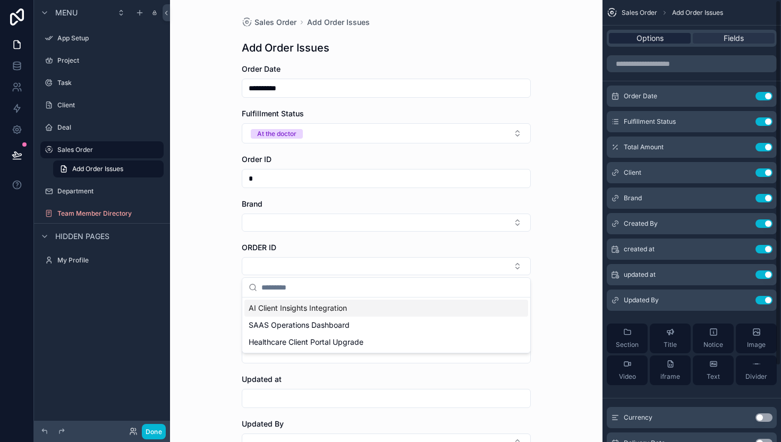
click at [655, 42] on span "Options" at bounding box center [650, 38] width 27 height 11
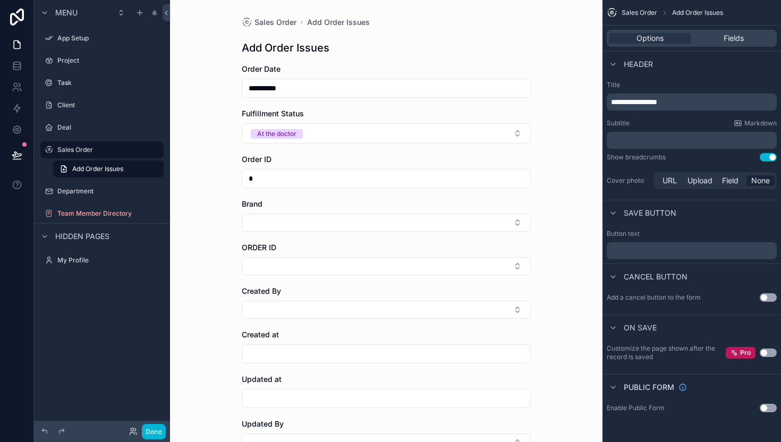
click at [623, 384] on div "Public form" at bounding box center [647, 387] width 80 height 13
click at [737, 38] on span "Fields" at bounding box center [734, 38] width 20 height 11
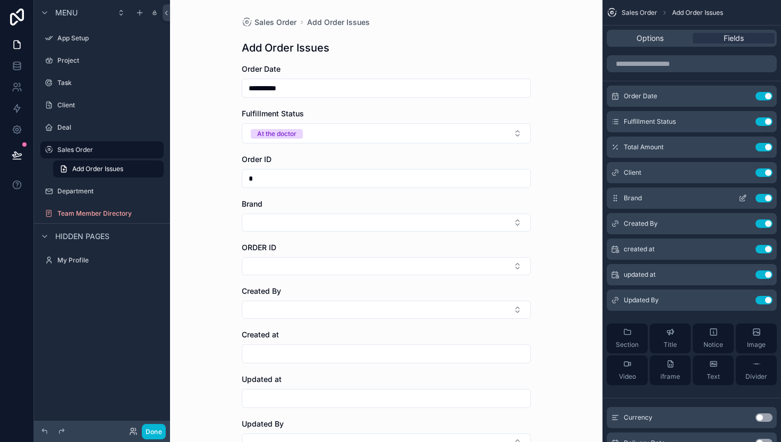
click at [764, 198] on button "Use setting" at bounding box center [764, 198] width 17 height 9
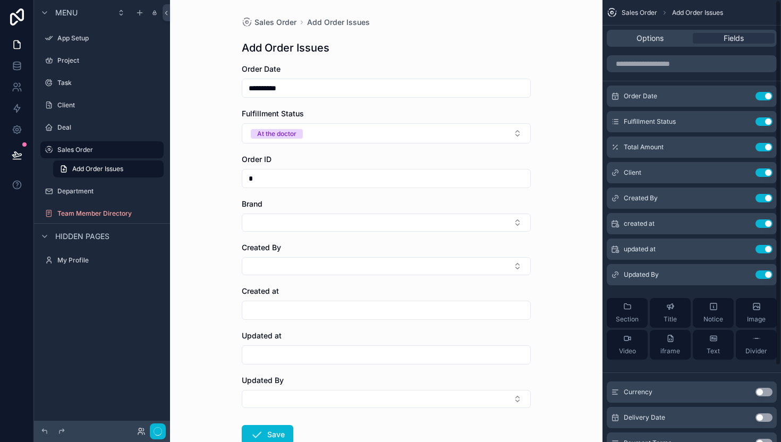
click at [764, 198] on button "Use setting" at bounding box center [764, 198] width 17 height 9
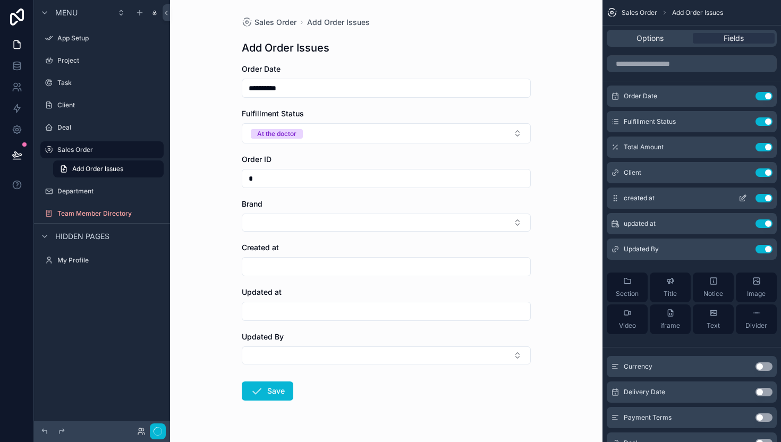
click at [764, 197] on button "Use setting" at bounding box center [764, 198] width 17 height 9
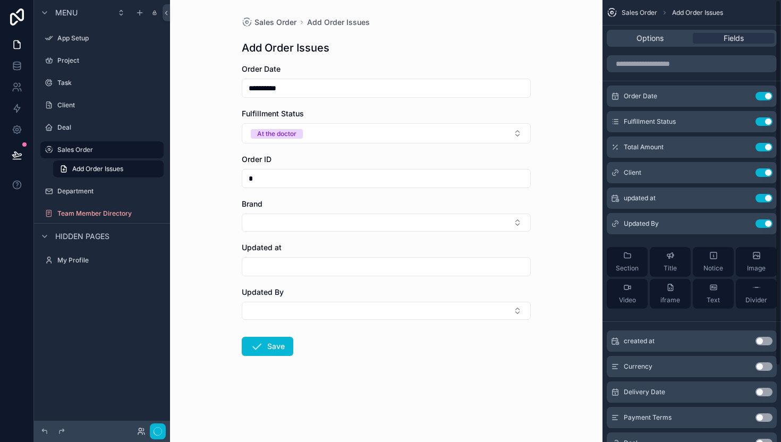
click at [764, 197] on button "Use setting" at bounding box center [764, 198] width 17 height 9
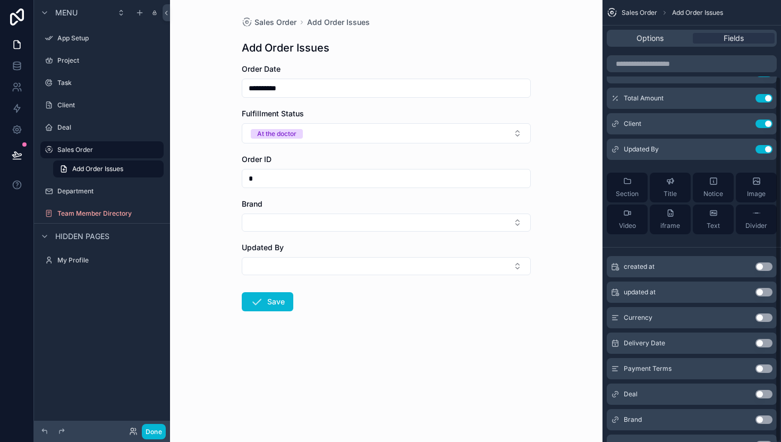
scroll to position [92, 0]
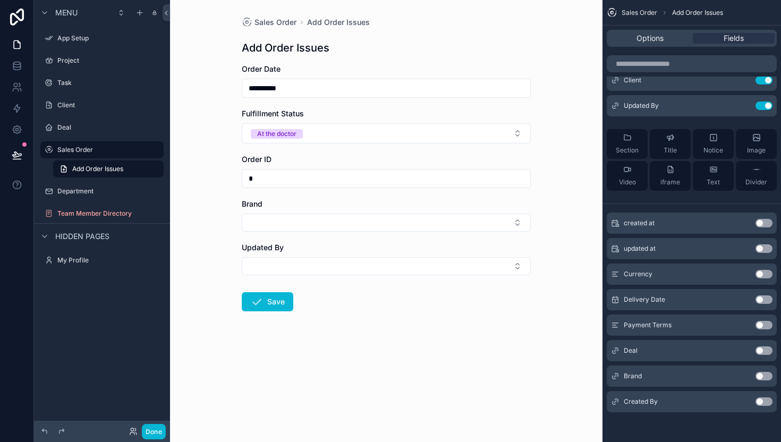
click at [439, 177] on input "*" at bounding box center [386, 178] width 288 height 15
click at [766, 301] on button "Use setting" at bounding box center [764, 299] width 17 height 9
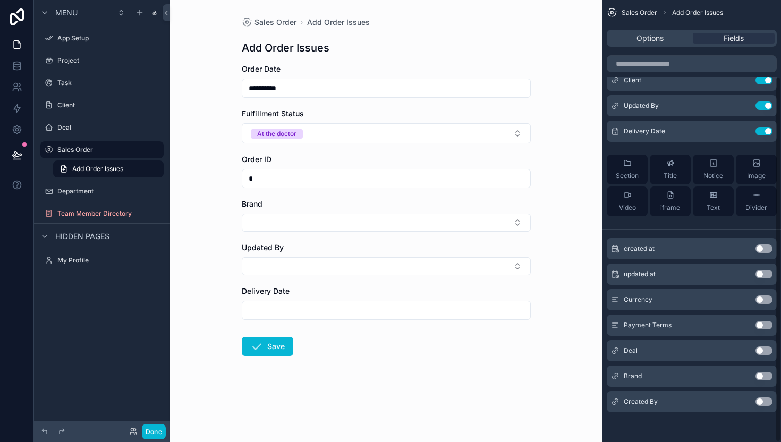
click at [766, 301] on button "Use setting" at bounding box center [764, 299] width 17 height 9
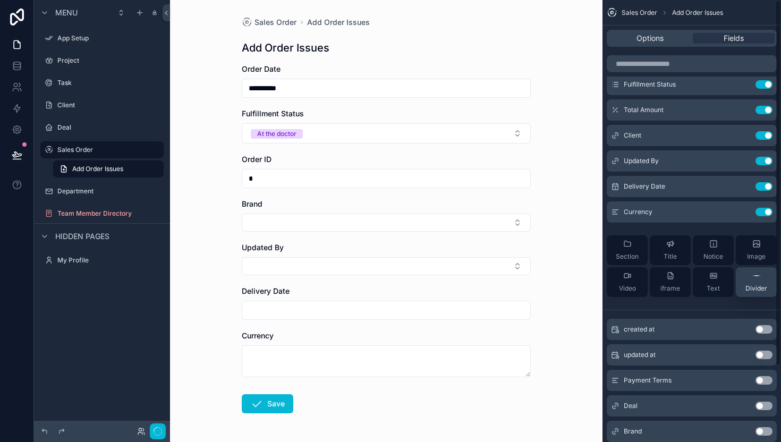
scroll to position [0, 0]
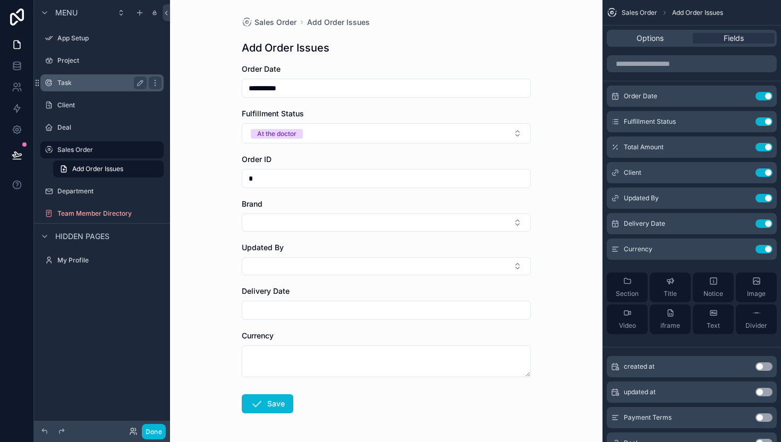
click at [102, 83] on label "Task" at bounding box center [99, 83] width 85 height 9
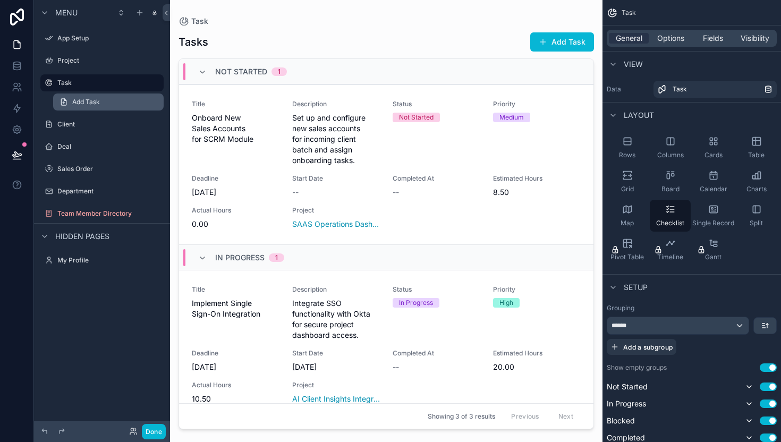
click at [99, 102] on span "Add Task" at bounding box center [86, 102] width 28 height 9
